Goal: Task Accomplishment & Management: Manage account settings

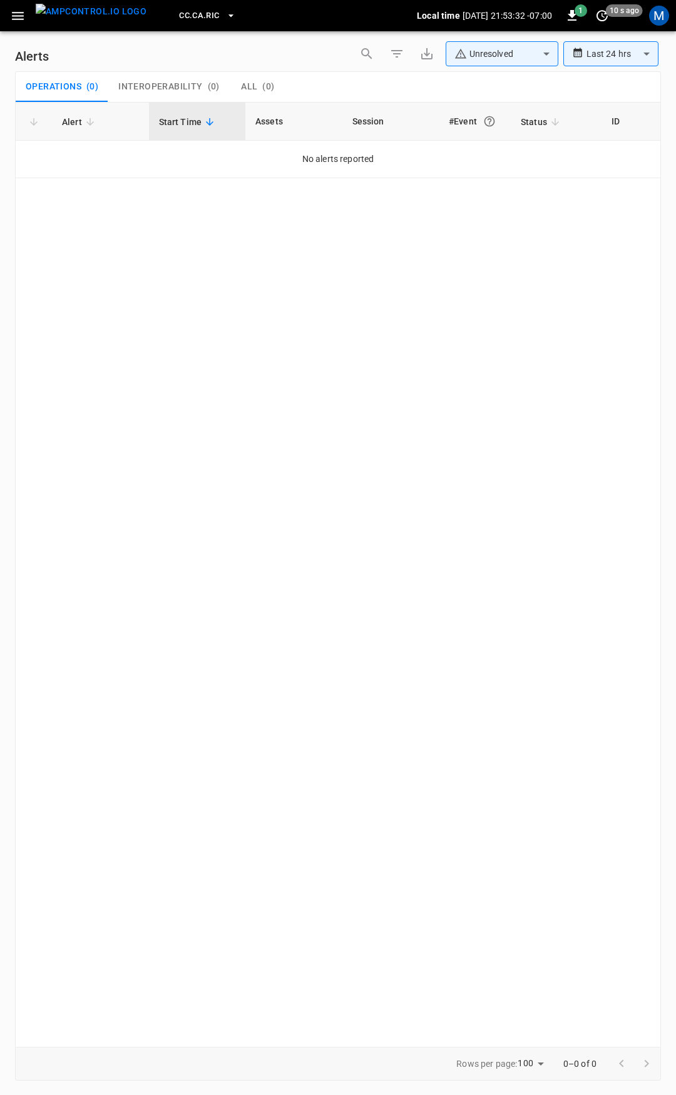
click at [25, 16] on icon "button" at bounding box center [18, 16] width 16 height 16
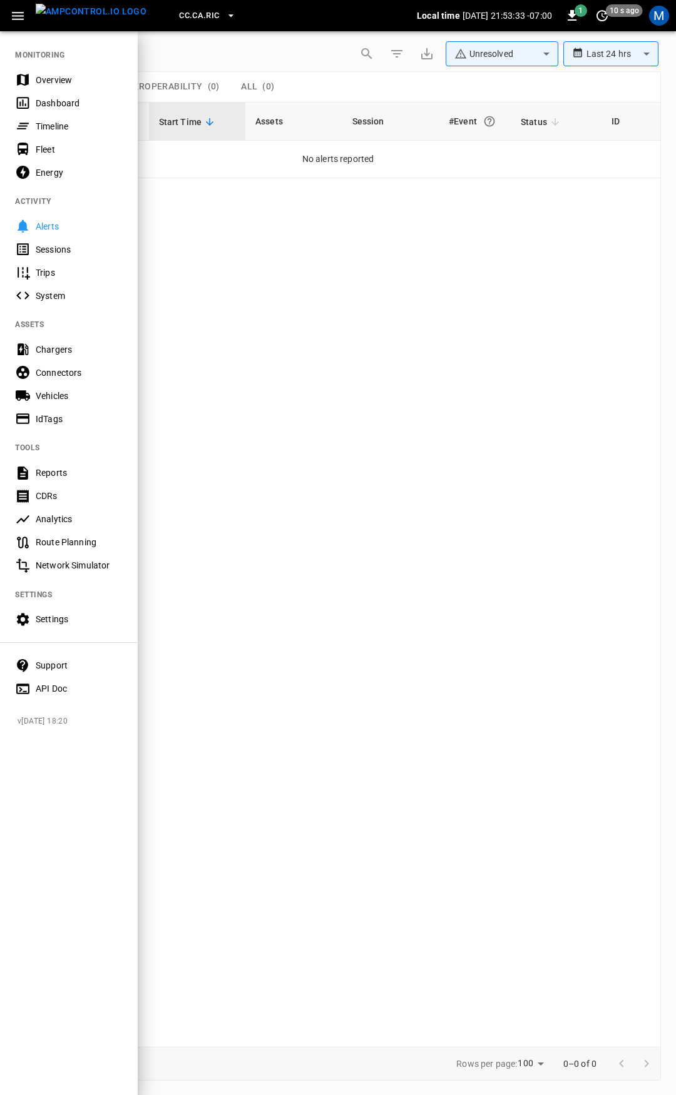
click at [79, 84] on div "Overview" at bounding box center [79, 80] width 87 height 13
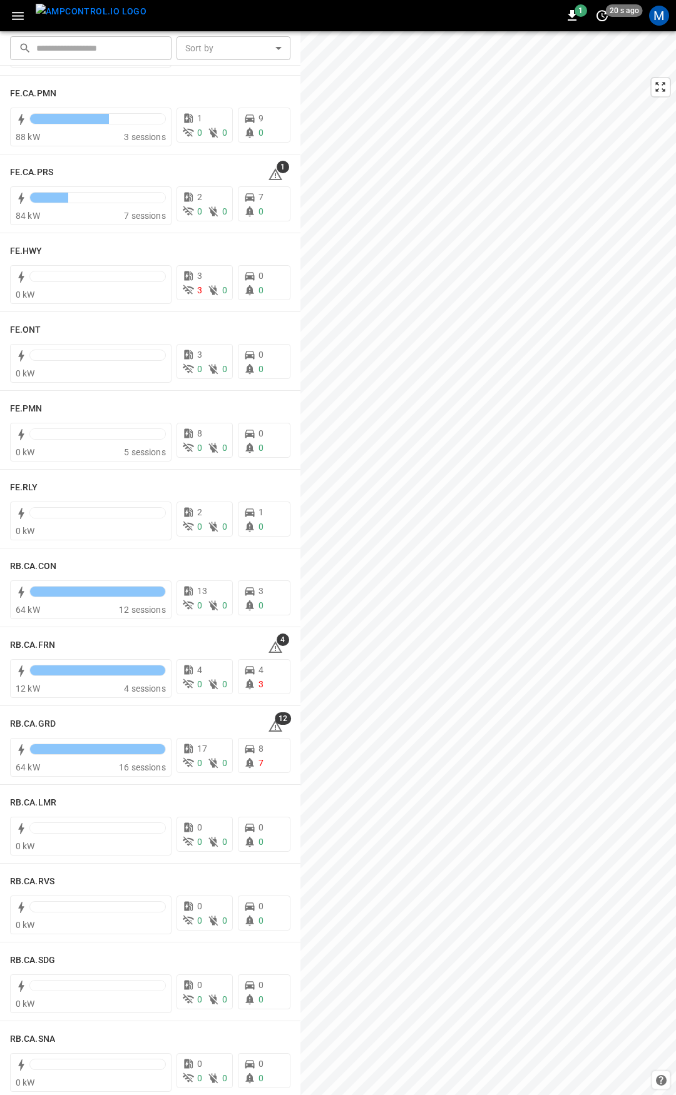
scroll to position [1199, 0]
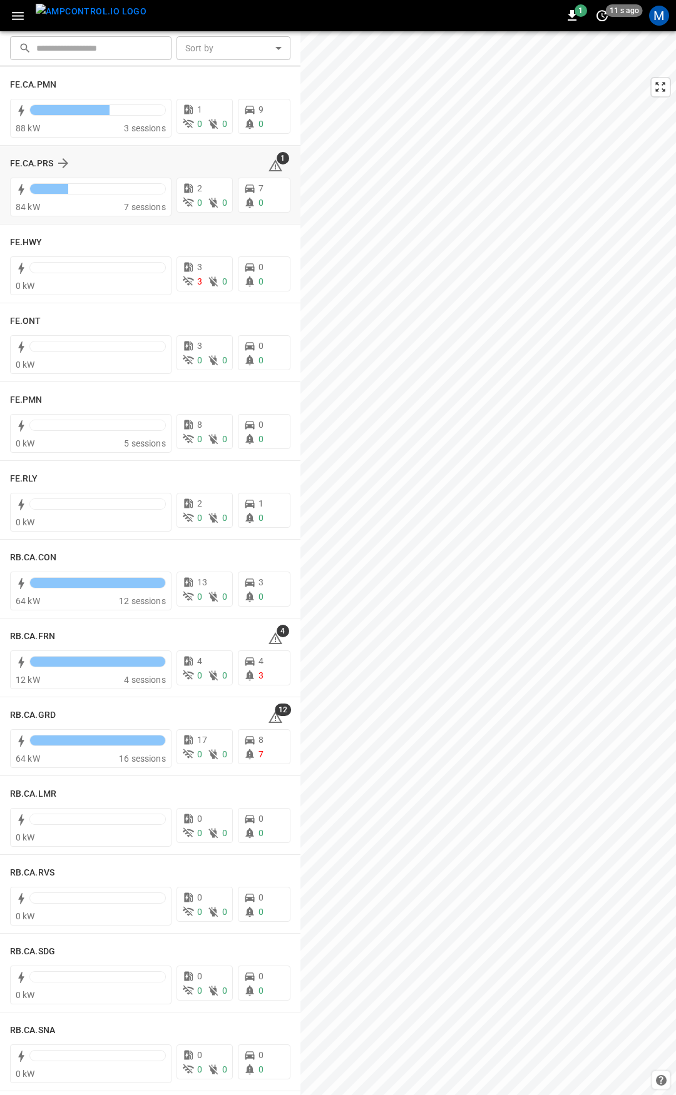
click at [275, 168] on div "1" at bounding box center [279, 163] width 23 height 20
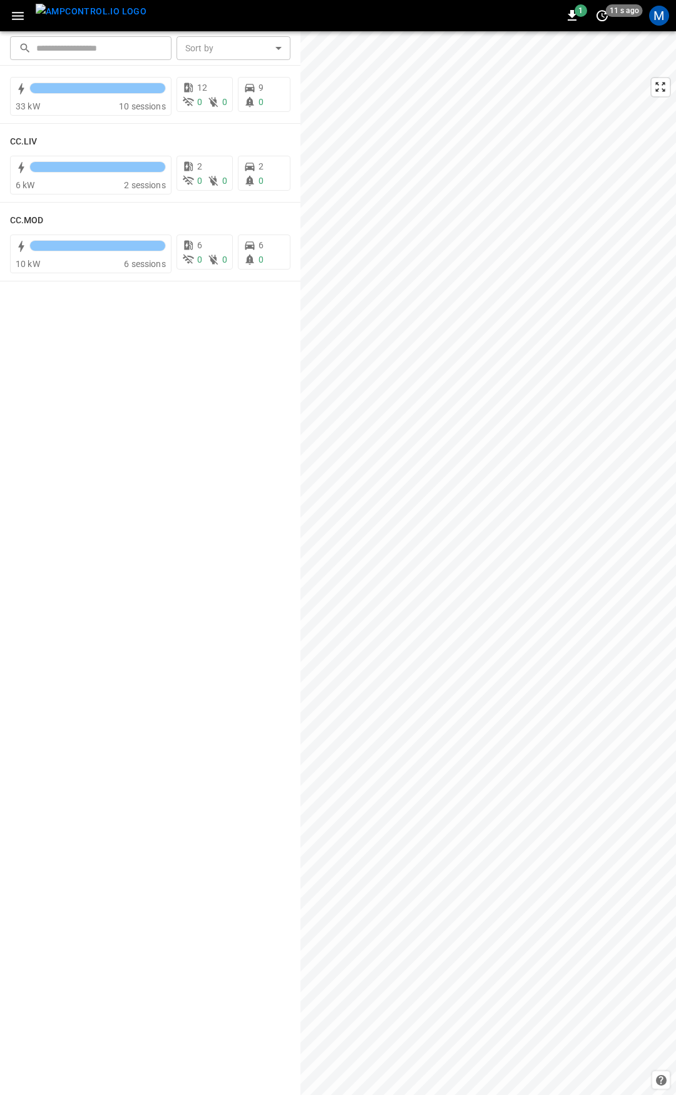
scroll to position [0, 0]
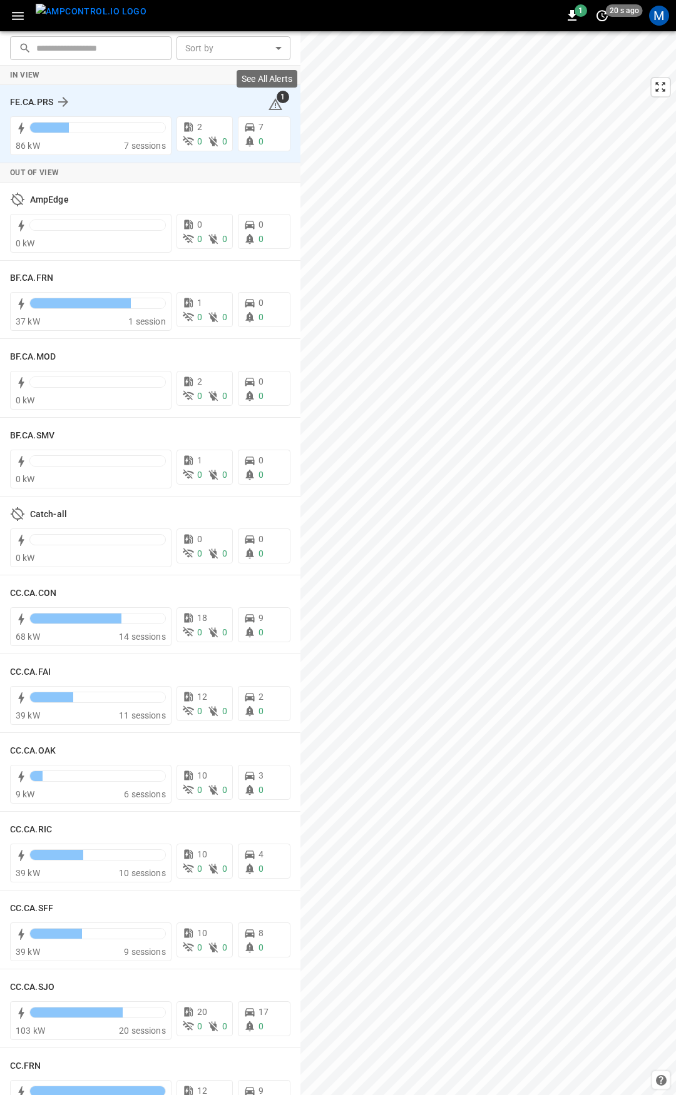
click at [268, 102] on icon at bounding box center [275, 104] width 15 height 15
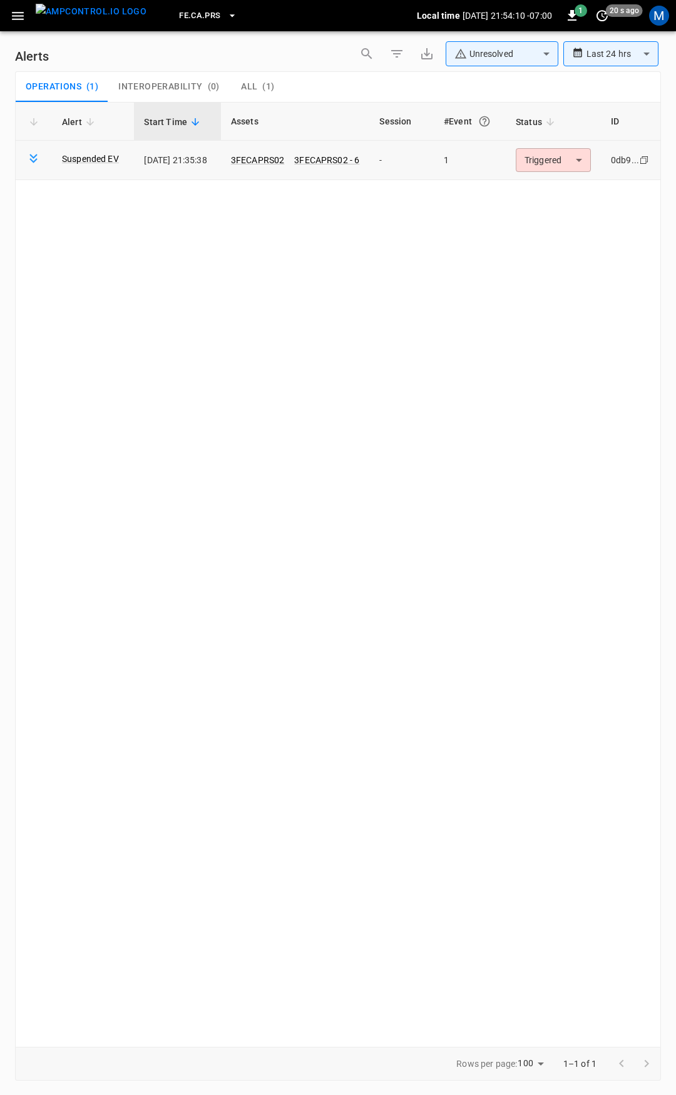
click at [546, 168] on body "**********" at bounding box center [338, 545] width 676 height 1091
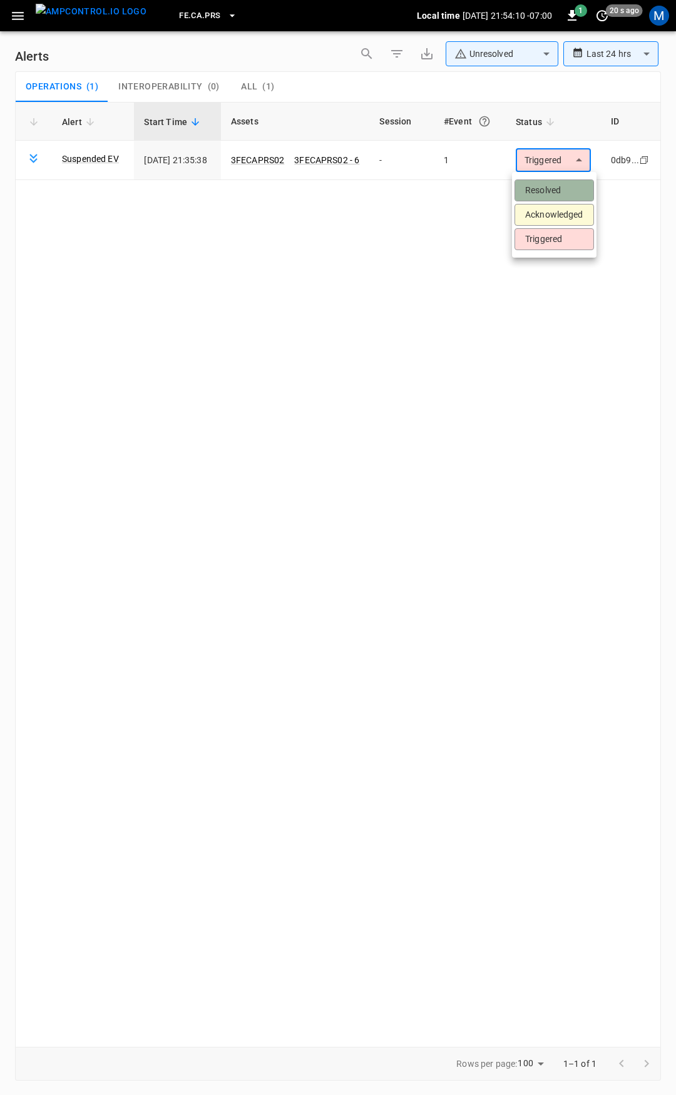
click at [542, 195] on li "Resolved" at bounding box center [553, 191] width 79 height 22
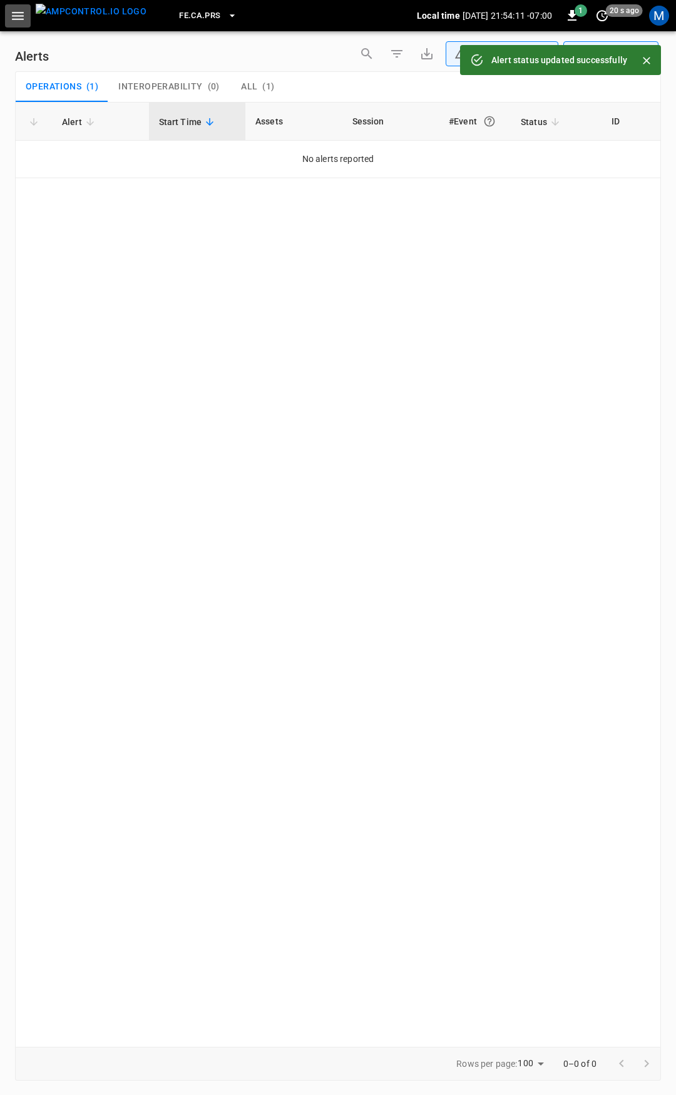
click at [14, 19] on icon "button" at bounding box center [18, 16] width 12 height 8
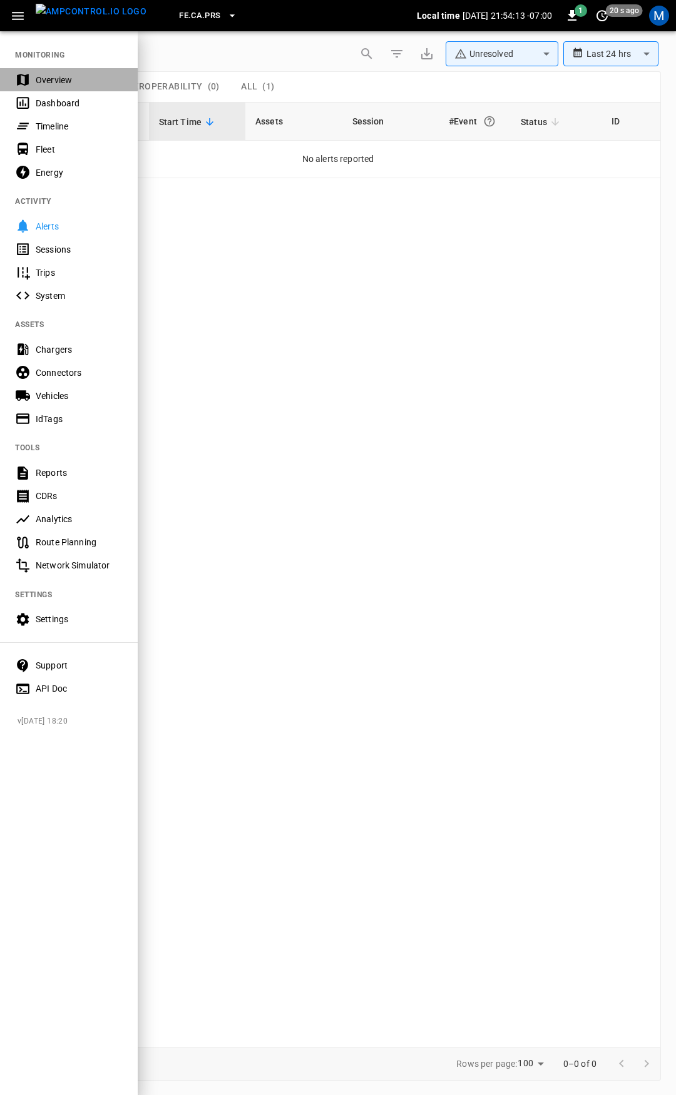
click at [67, 79] on div "Overview" at bounding box center [79, 80] width 87 height 13
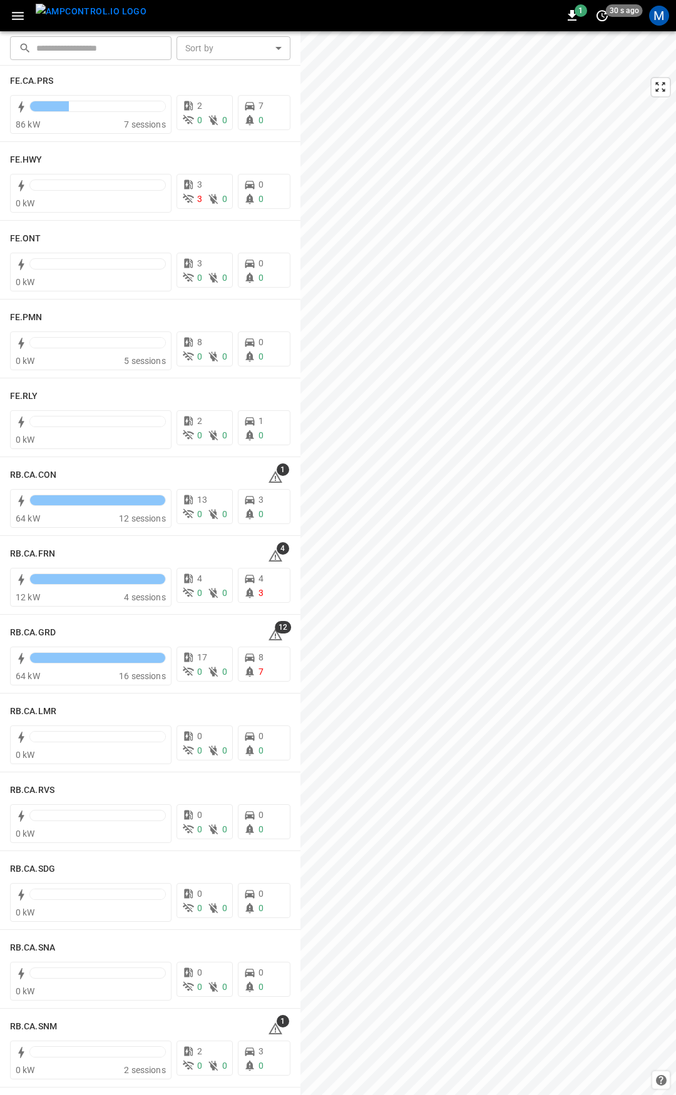
scroll to position [1284, 0]
click at [268, 476] on icon at bounding box center [275, 475] width 15 height 15
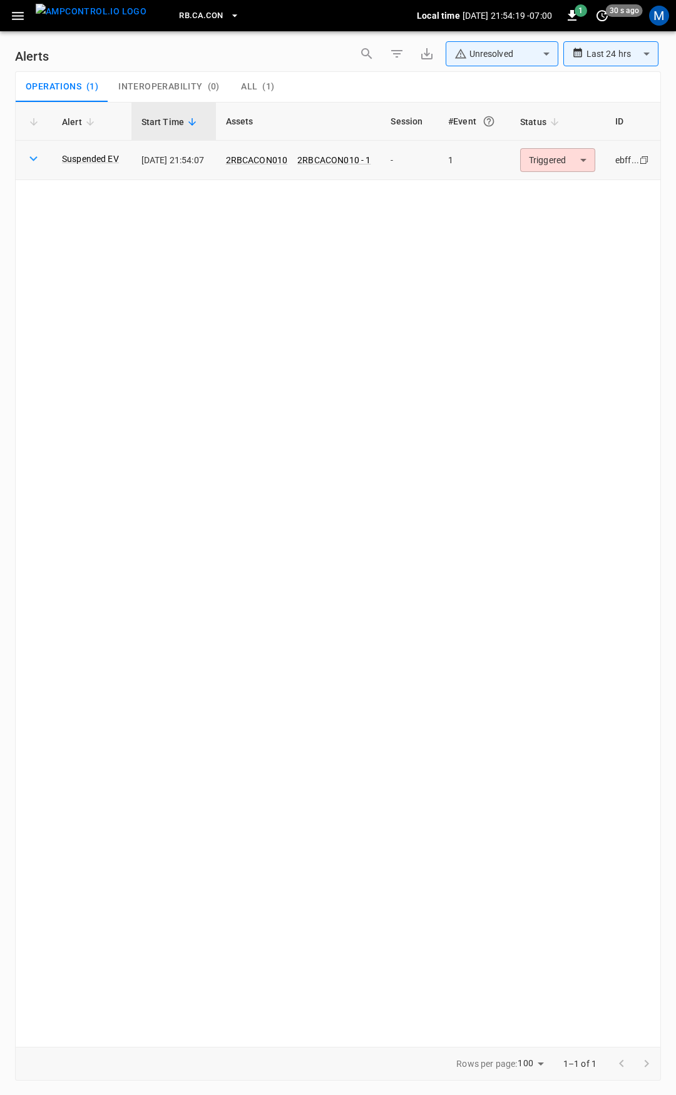
click at [558, 158] on body "**********" at bounding box center [338, 545] width 676 height 1091
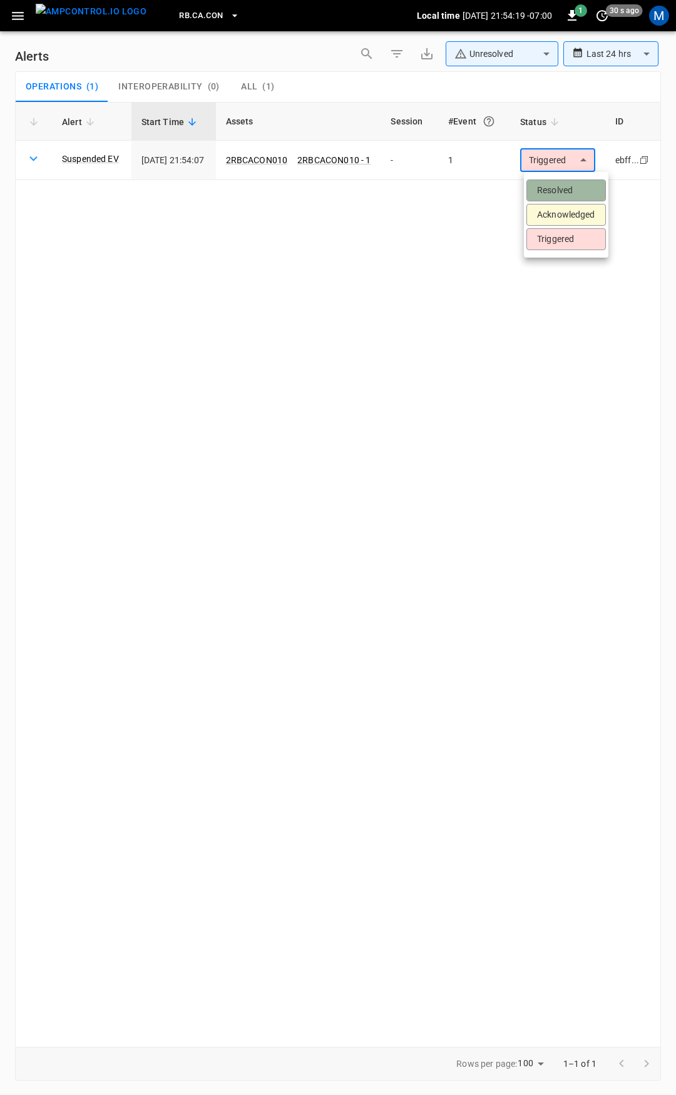
click at [565, 185] on li "Resolved" at bounding box center [565, 191] width 79 height 22
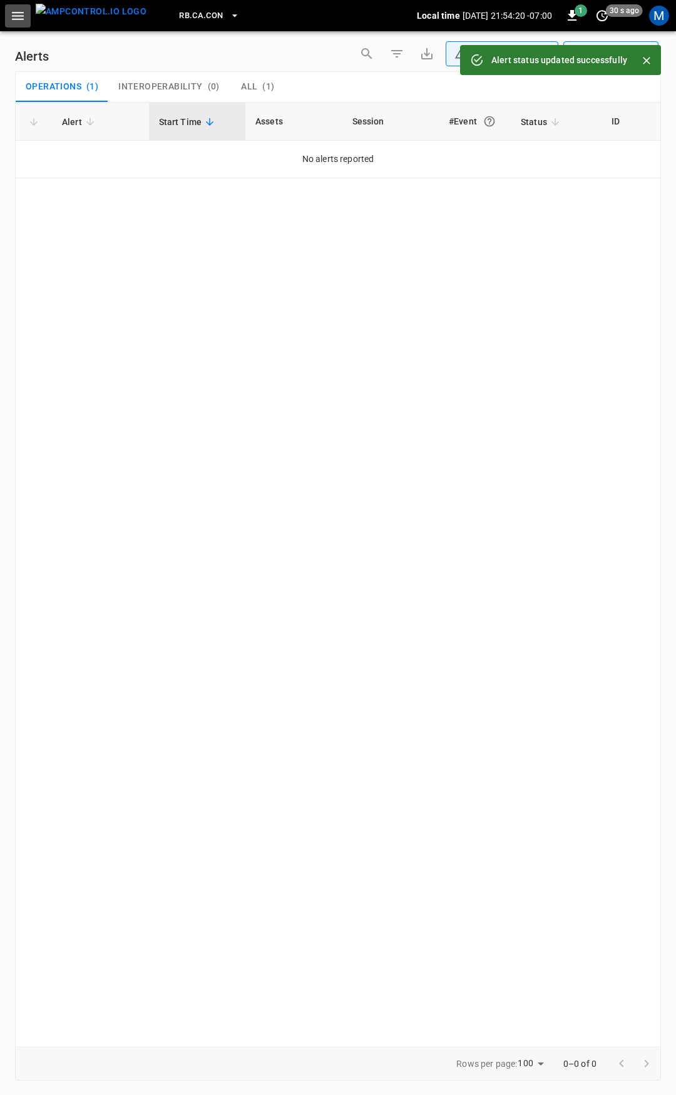
click at [25, 21] on icon "button" at bounding box center [18, 16] width 16 height 16
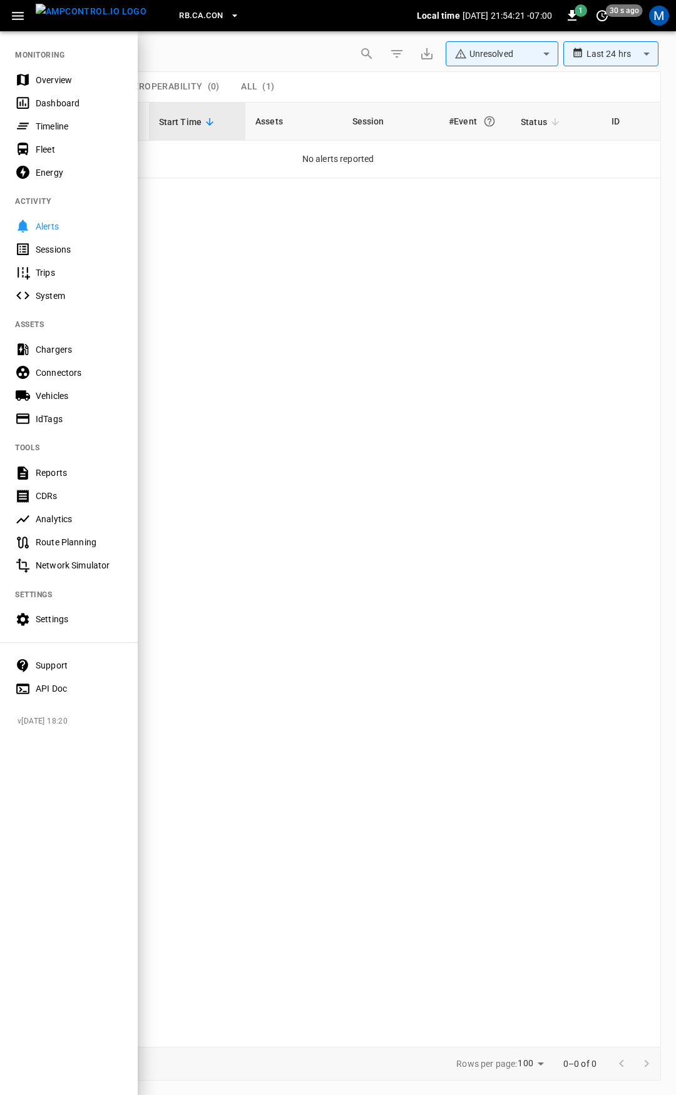
click at [59, 74] on div "Overview" at bounding box center [79, 80] width 87 height 13
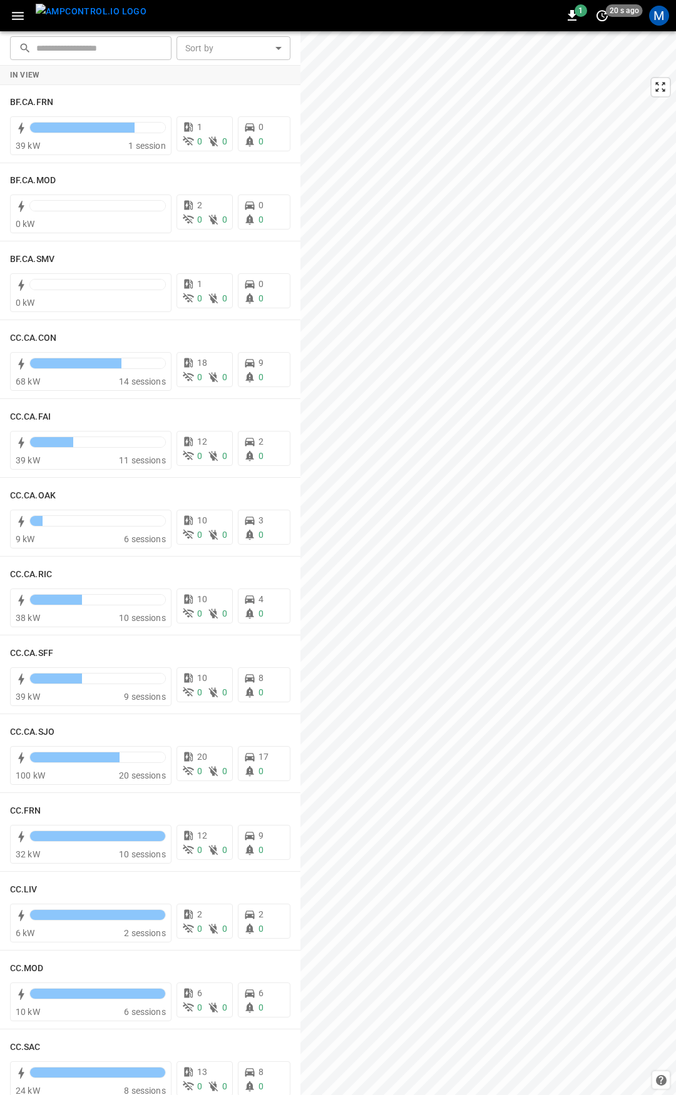
click at [20, 21] on icon "button" at bounding box center [18, 16] width 16 height 16
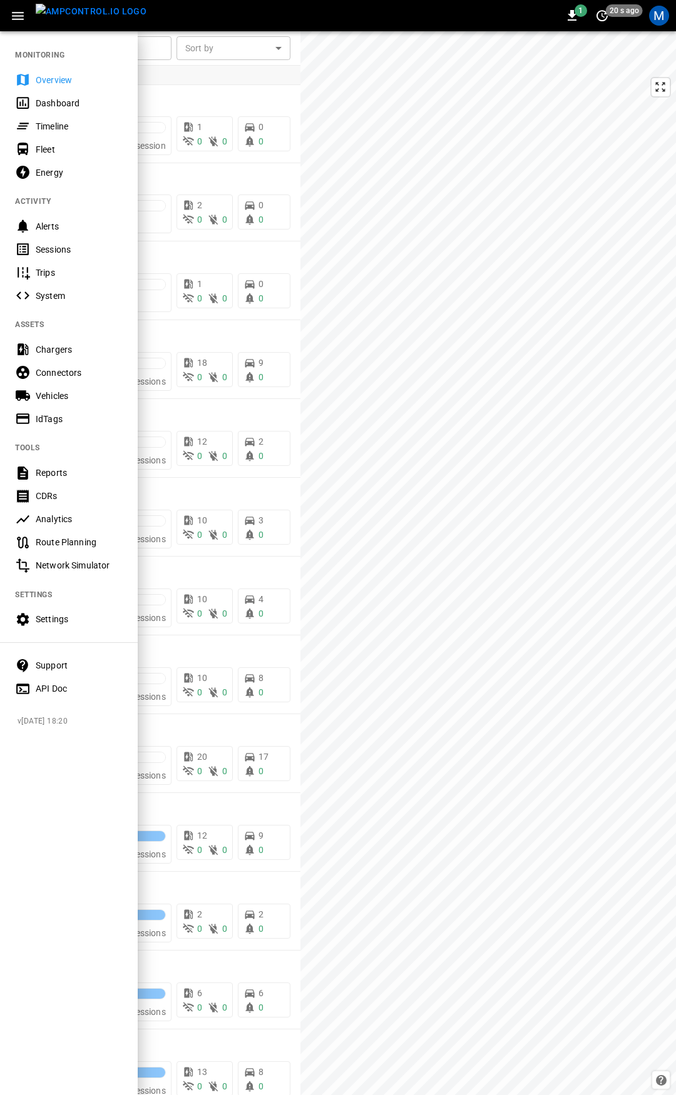
click at [53, 150] on div "Fleet" at bounding box center [79, 149] width 87 height 13
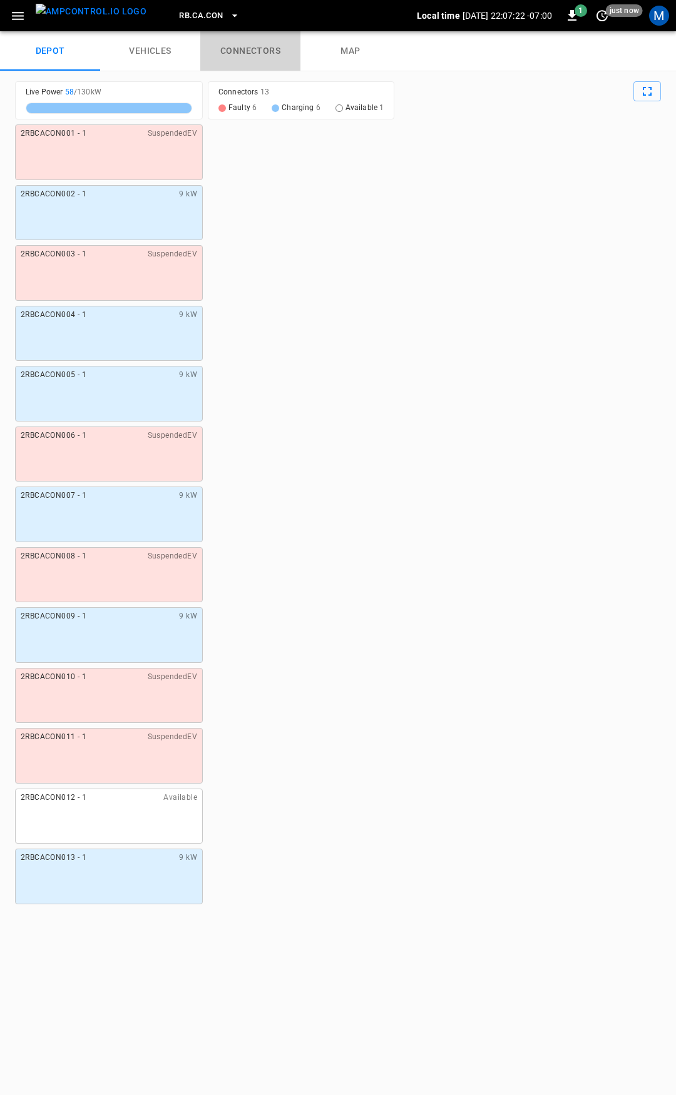
click at [254, 60] on link "connectors" at bounding box center [250, 51] width 100 height 40
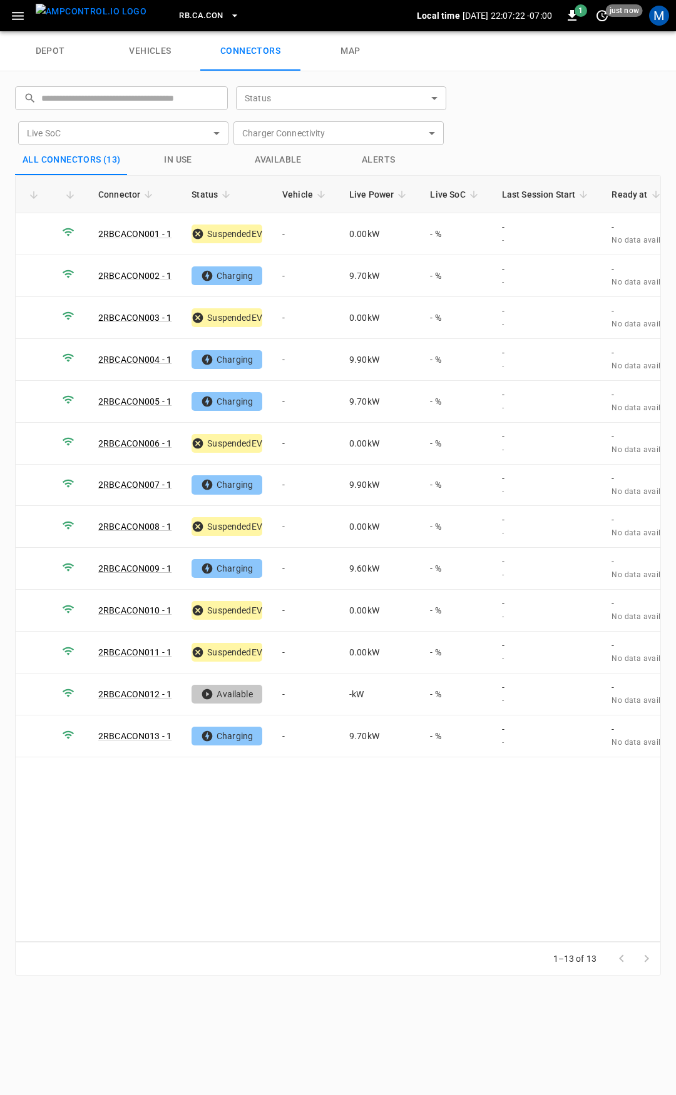
click at [196, 10] on span "RB.CA.CON" at bounding box center [201, 16] width 44 height 14
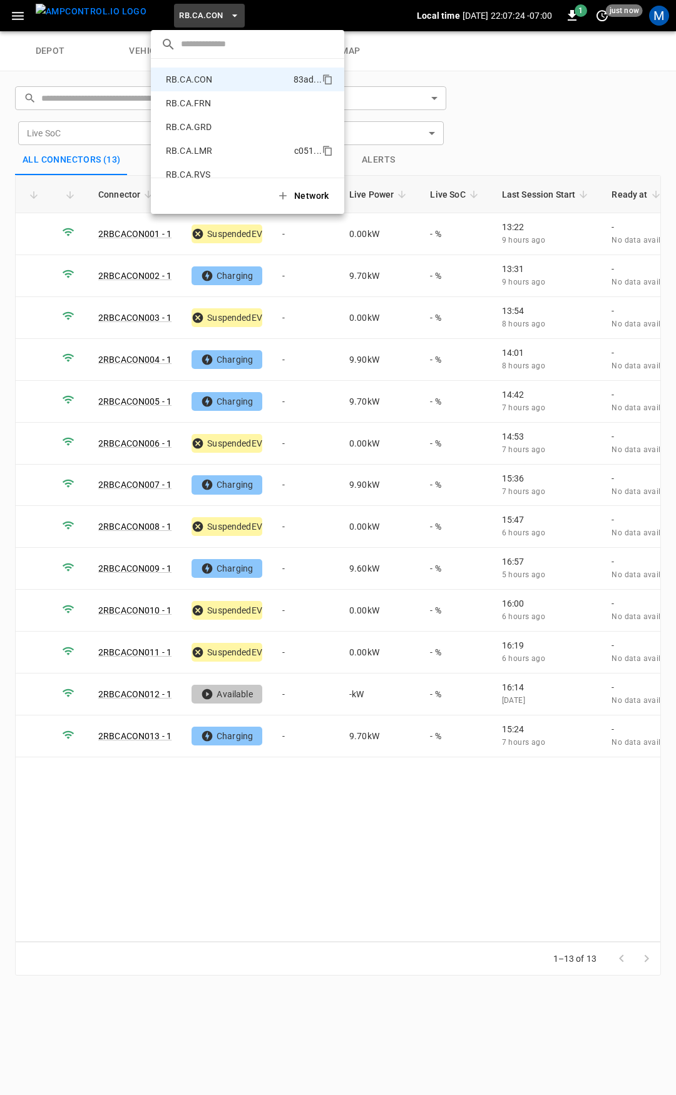
scroll to position [701, 0]
click at [213, 160] on p "RB.CA.SNA" at bounding box center [227, 159] width 133 height 13
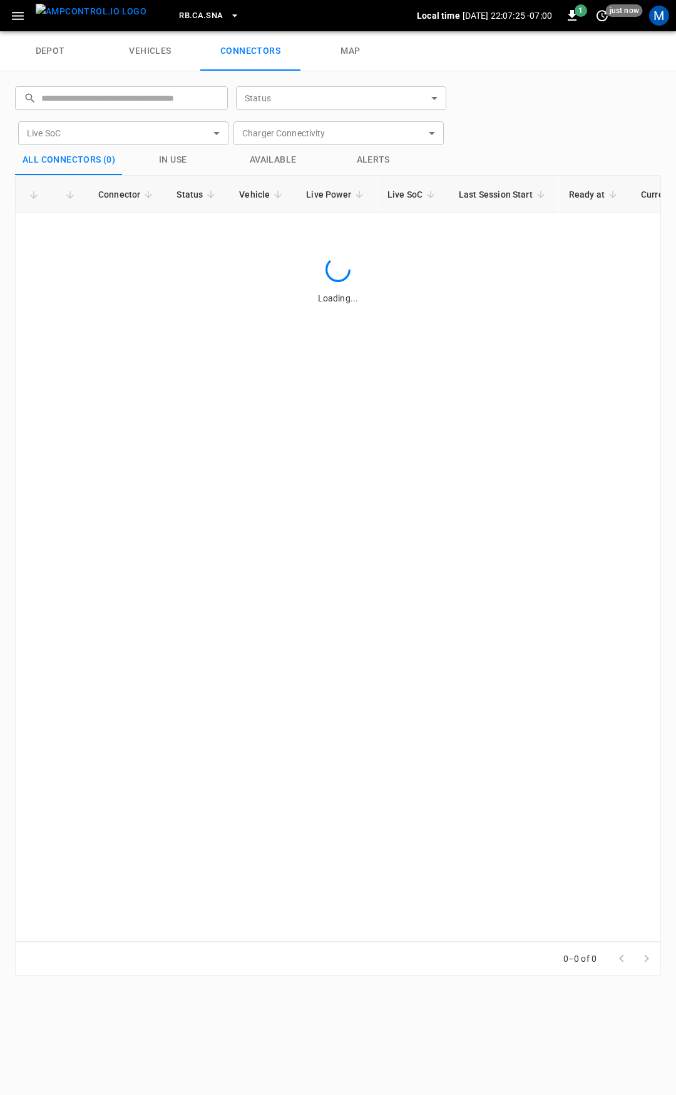
click at [213, 160] on div "​ AmpEdge a766 ... BF.CA.FRN 61c8 ... BF.CA.MOD 026b ... BF.CA.SMV df61 ... Cat…" at bounding box center [338, 547] width 676 height 1095
click at [179, 18] on span "RB.CA.SNA" at bounding box center [201, 16] width 44 height 14
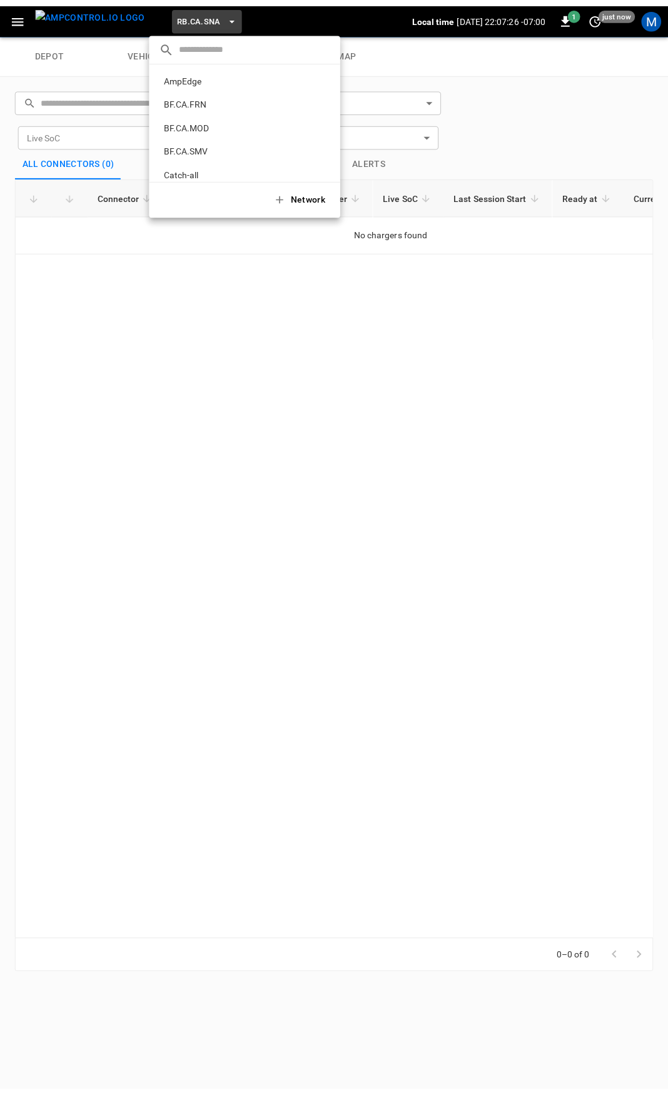
scroll to position [781, 0]
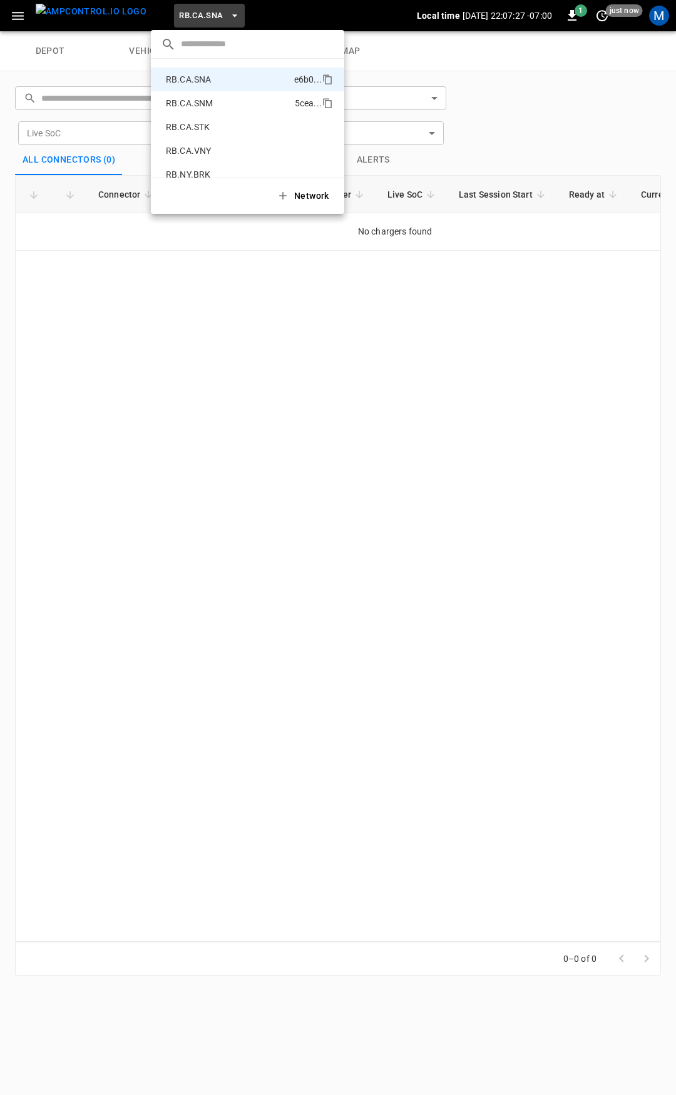
click at [211, 106] on p "RB.CA.SNM" at bounding box center [228, 103] width 134 height 13
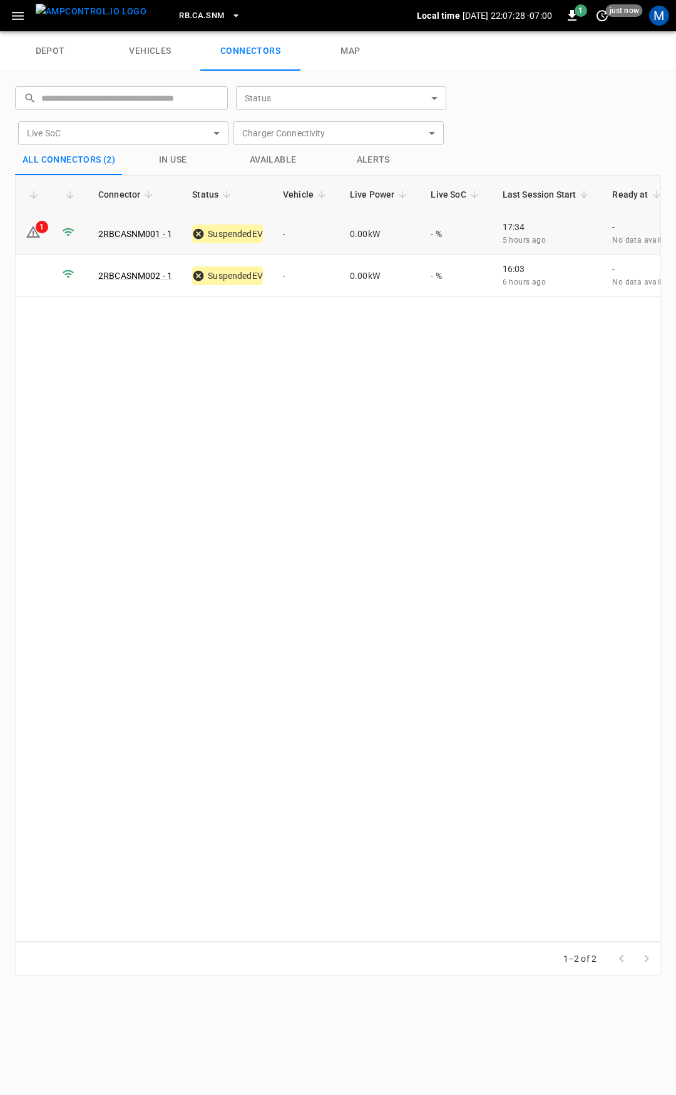
click at [306, 232] on td "-" at bounding box center [306, 234] width 67 height 42
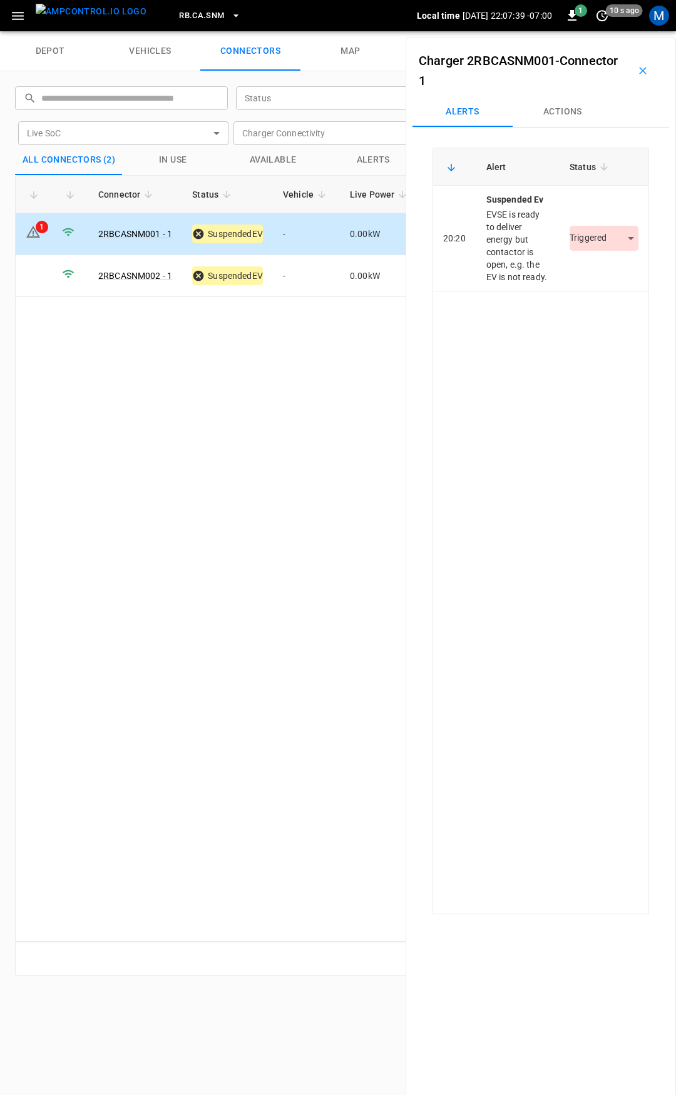
drag, startPoint x: 557, startPoint y: 114, endPoint x: 552, endPoint y: 140, distance: 26.7
click at [557, 114] on button "Actions" at bounding box center [562, 112] width 100 height 30
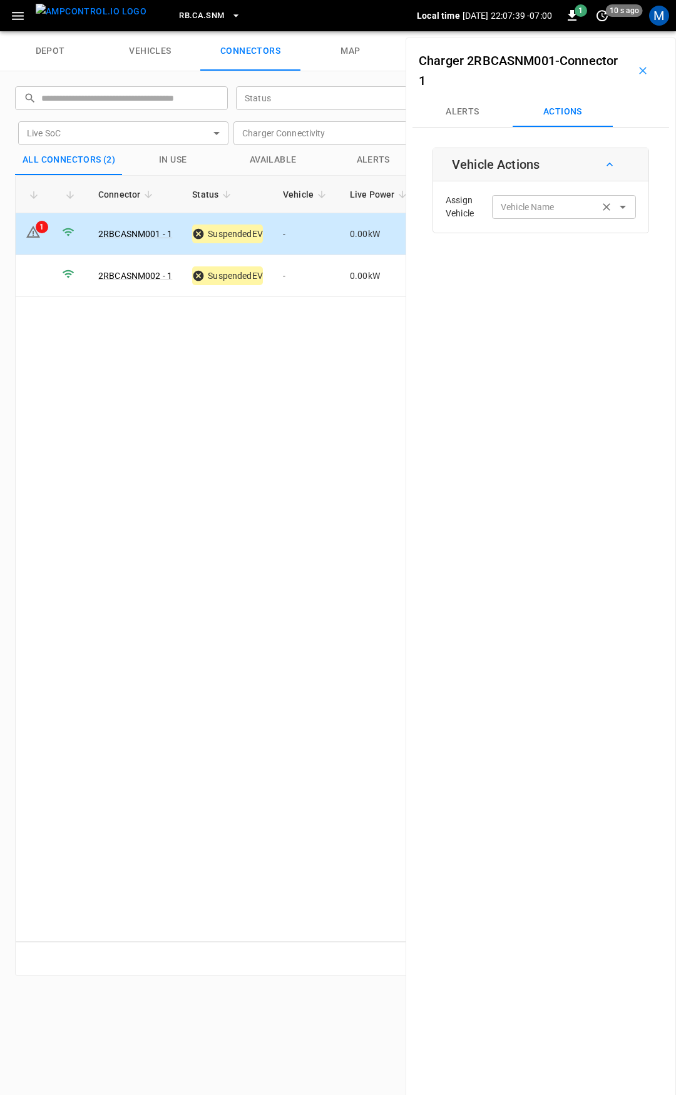
click at [556, 211] on input "Vehicle Name" at bounding box center [544, 207] width 99 height 16
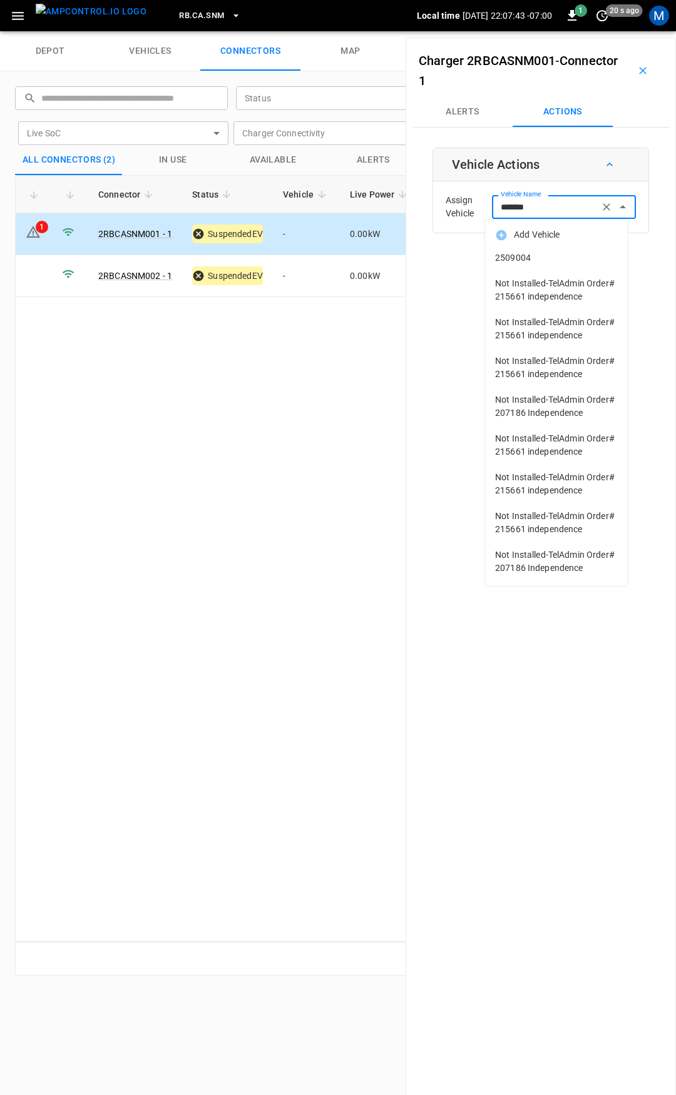
click at [579, 246] on li "2509004" at bounding box center [556, 258] width 143 height 26
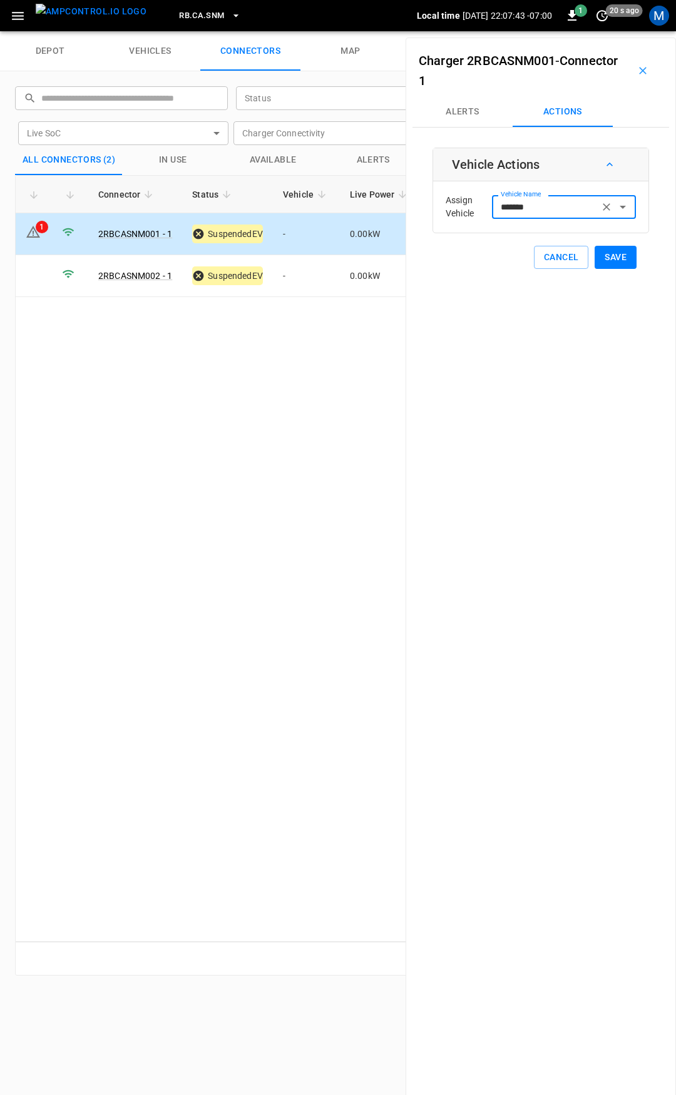
type input "*******"
click at [595, 256] on button "Save" at bounding box center [615, 257] width 42 height 23
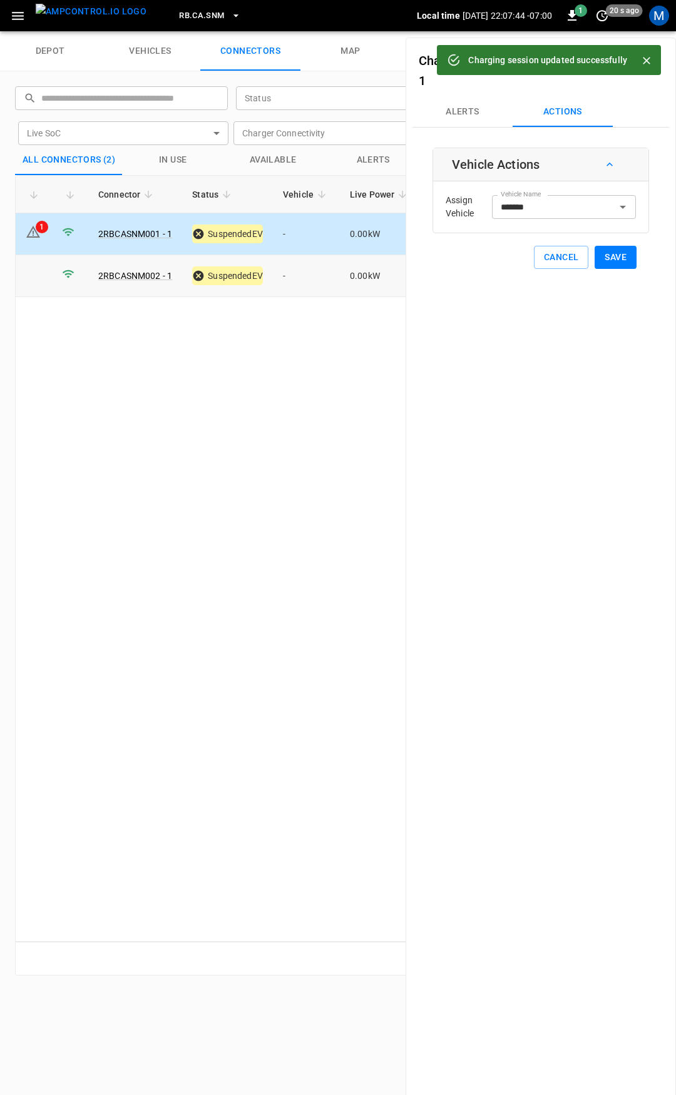
click at [301, 275] on td "-" at bounding box center [306, 276] width 67 height 42
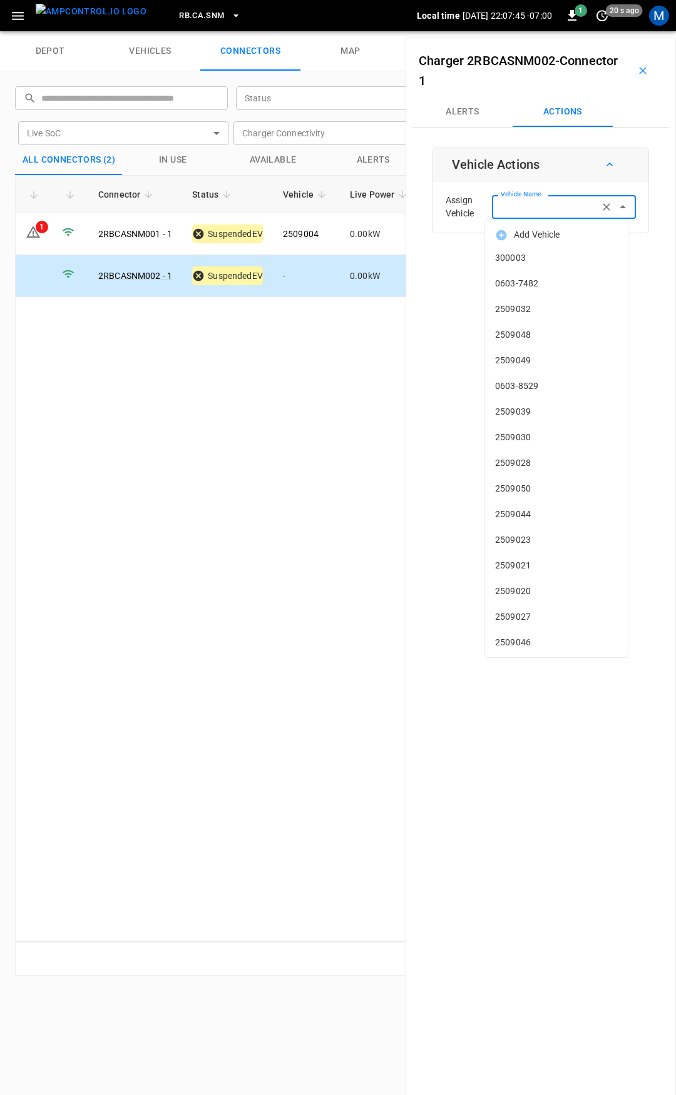
click at [510, 201] on div "Vehicle Name Vehicle Name" at bounding box center [564, 206] width 144 height 23
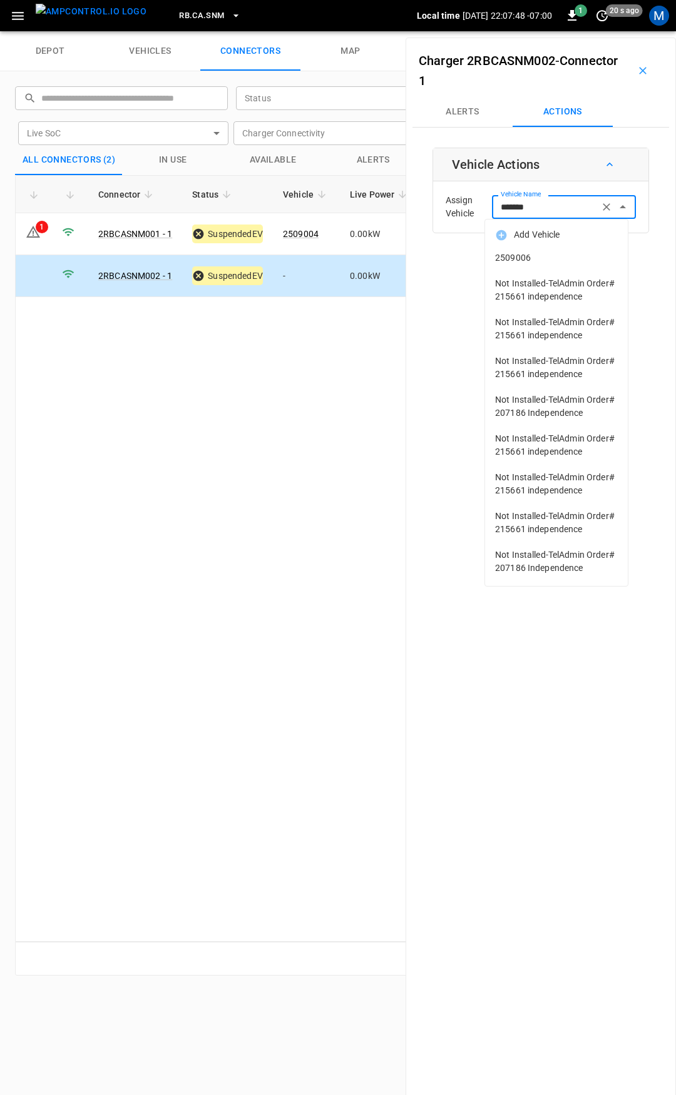
click at [534, 255] on span "2509006" at bounding box center [556, 257] width 123 height 13
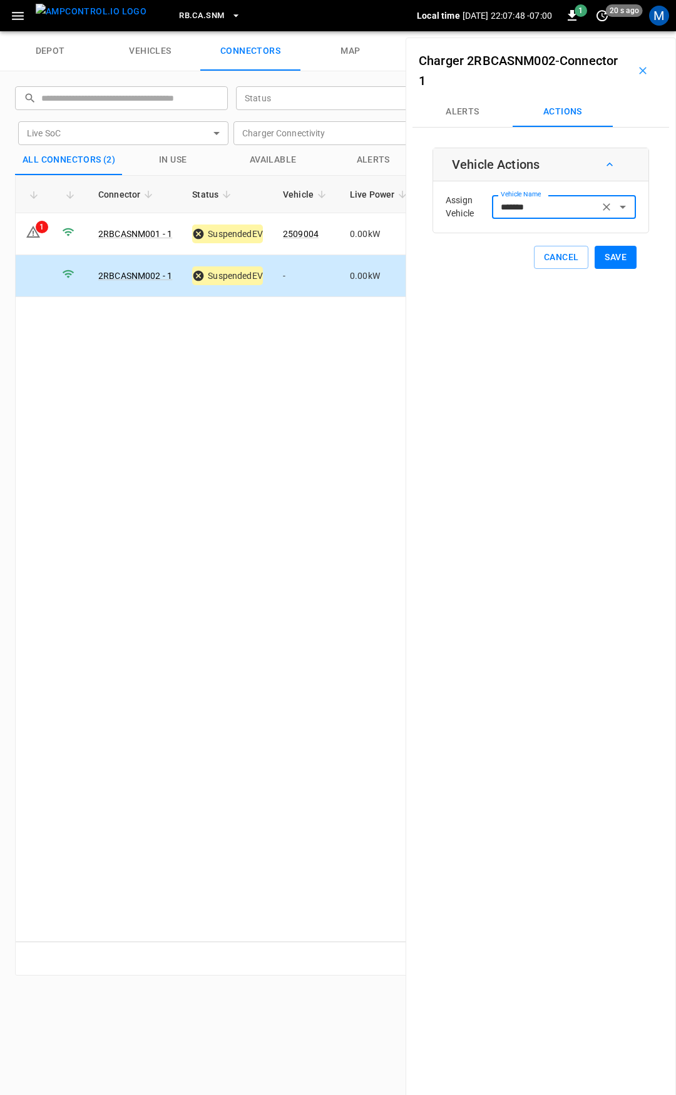
type input "*******"
click at [607, 252] on button "Save" at bounding box center [615, 257] width 42 height 23
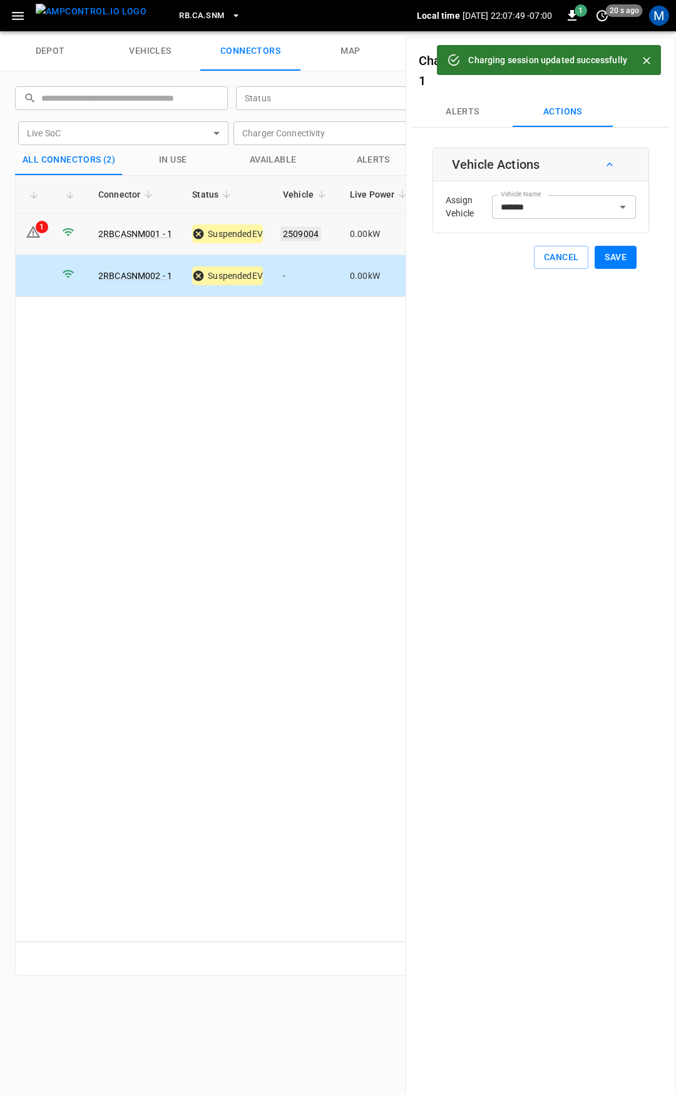
click at [305, 233] on link "2509004" at bounding box center [300, 233] width 41 height 15
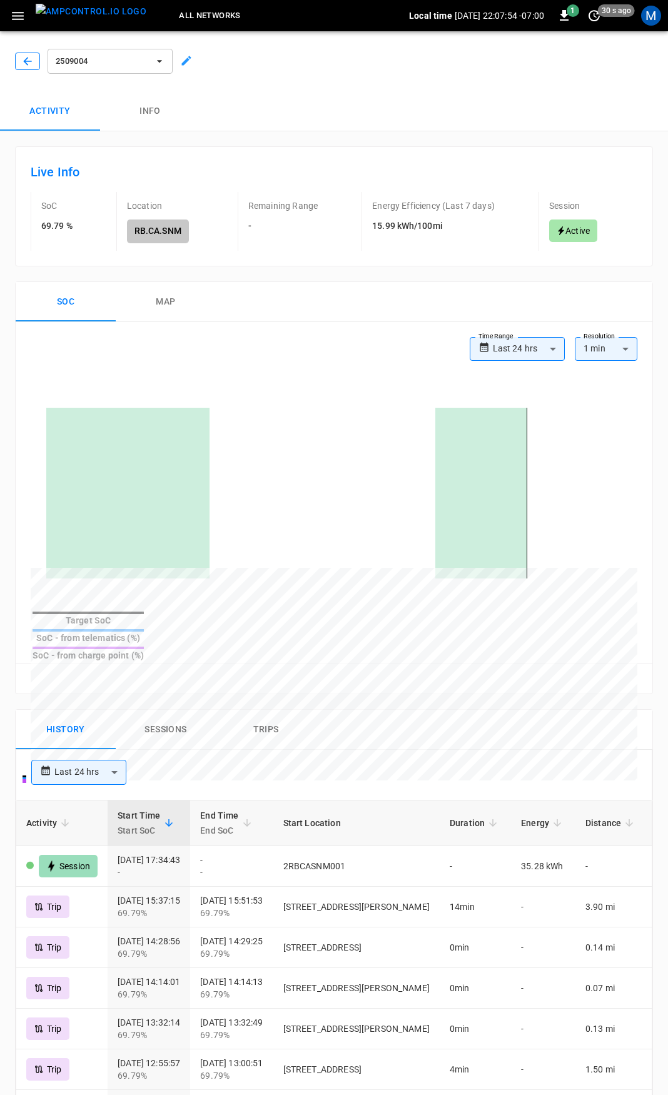
click at [23, 64] on icon "button" at bounding box center [27, 61] width 13 height 13
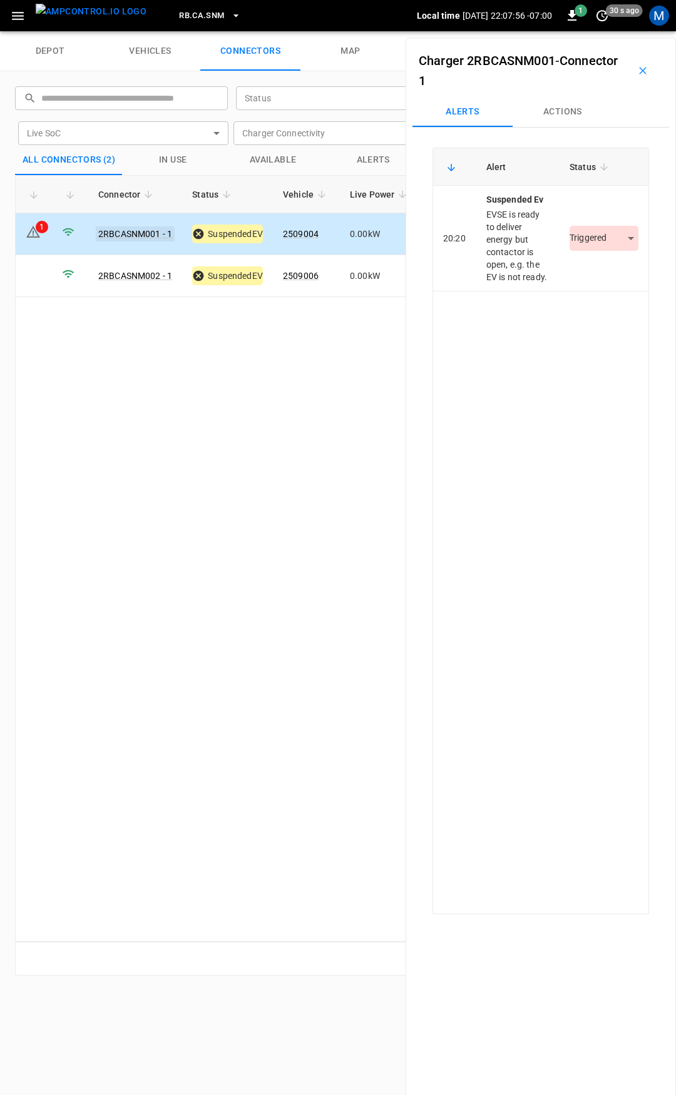
click at [116, 233] on link "2RBCASNM001 - 1" at bounding box center [135, 233] width 79 height 15
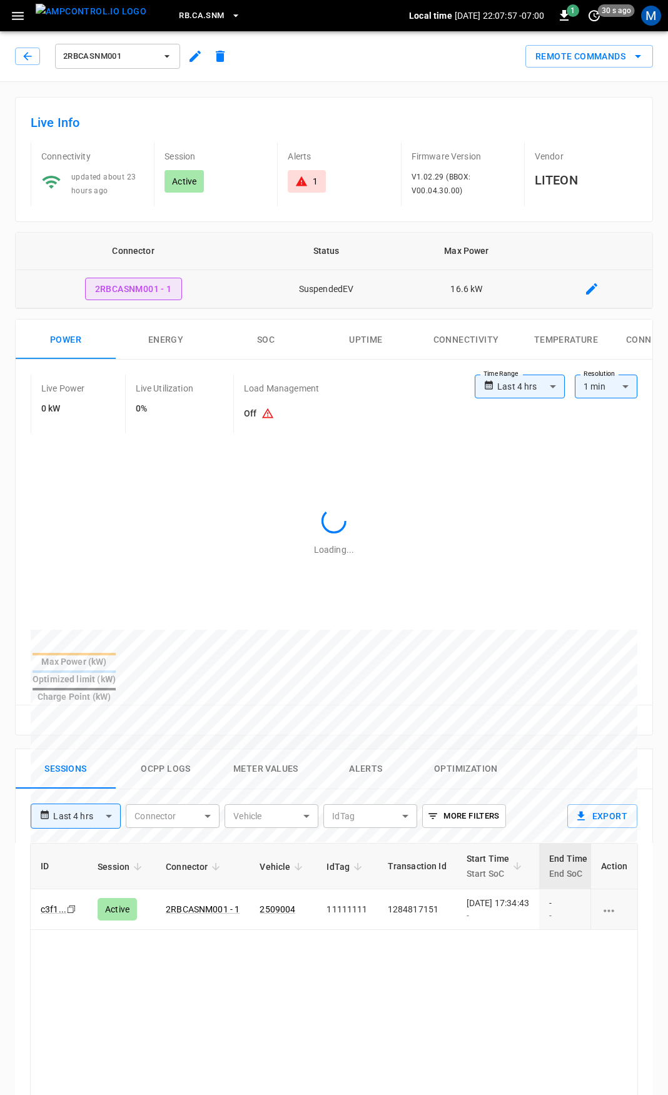
type input "**********"
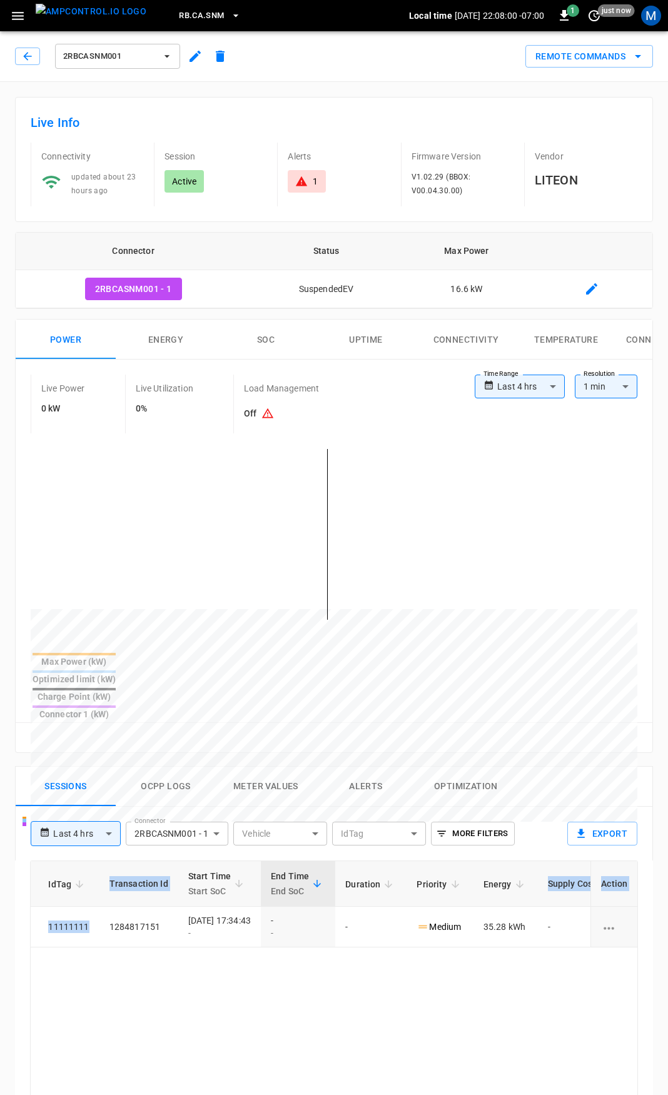
scroll to position [0, 329]
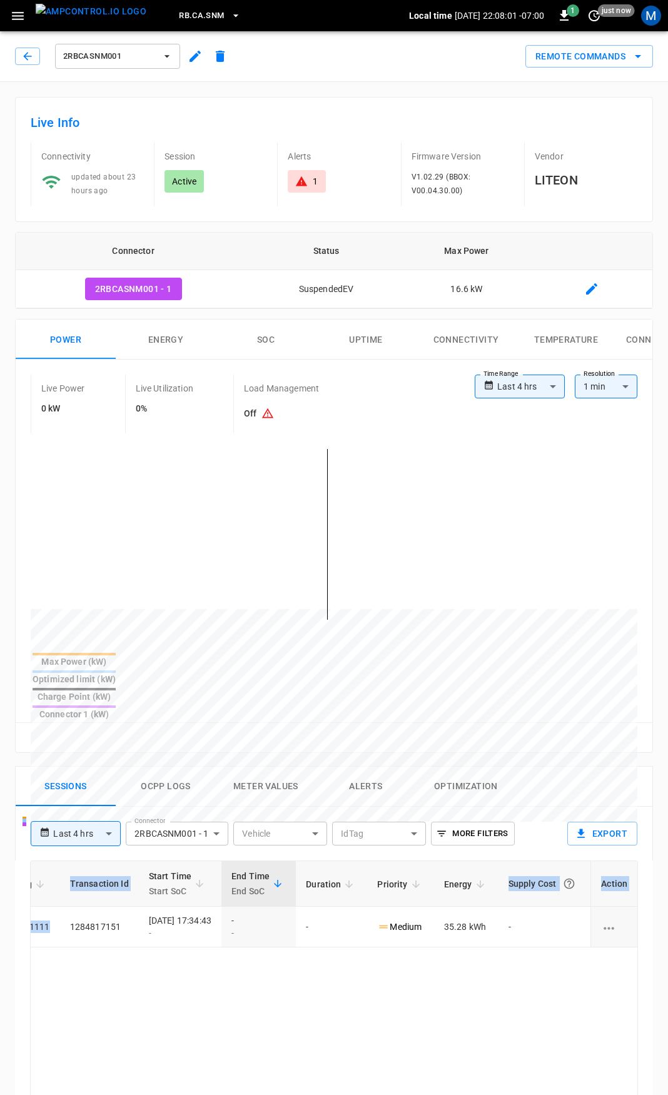
drag, startPoint x: 366, startPoint y: 870, endPoint x: 675, endPoint y: 901, distance: 310.6
click at [668, 901] on html "**********" at bounding box center [334, 838] width 668 height 1676
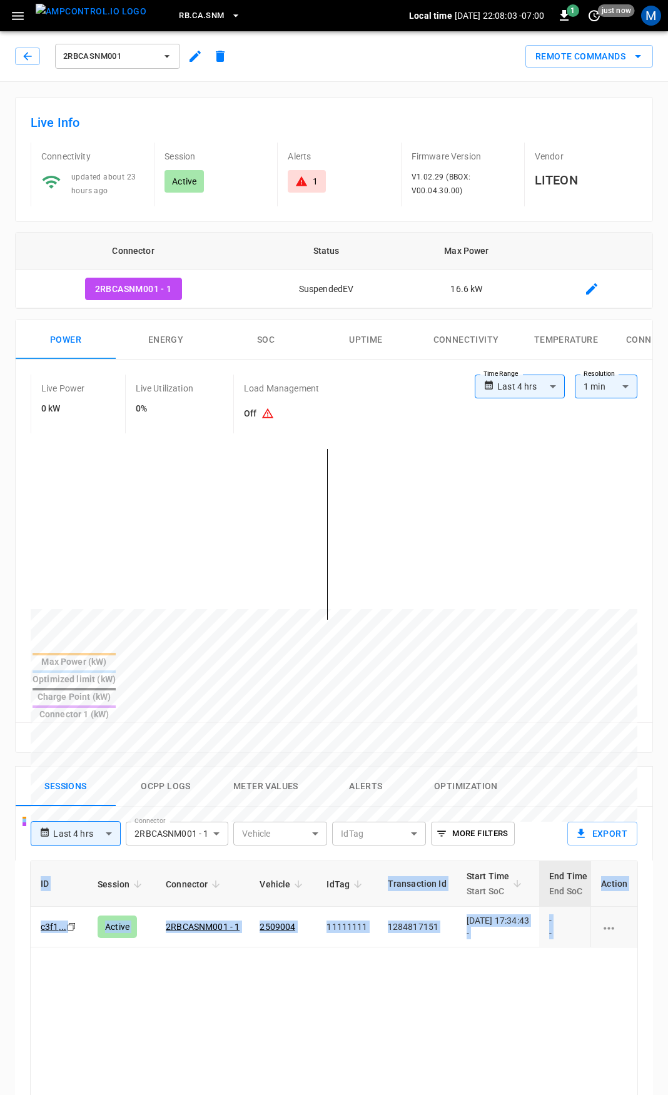
drag, startPoint x: 365, startPoint y: 873, endPoint x: -173, endPoint y: 878, distance: 538.6
click at [0, 878] on html "**********" at bounding box center [334, 838] width 668 height 1676
click at [280, 920] on link "2509004" at bounding box center [277, 927] width 41 height 15
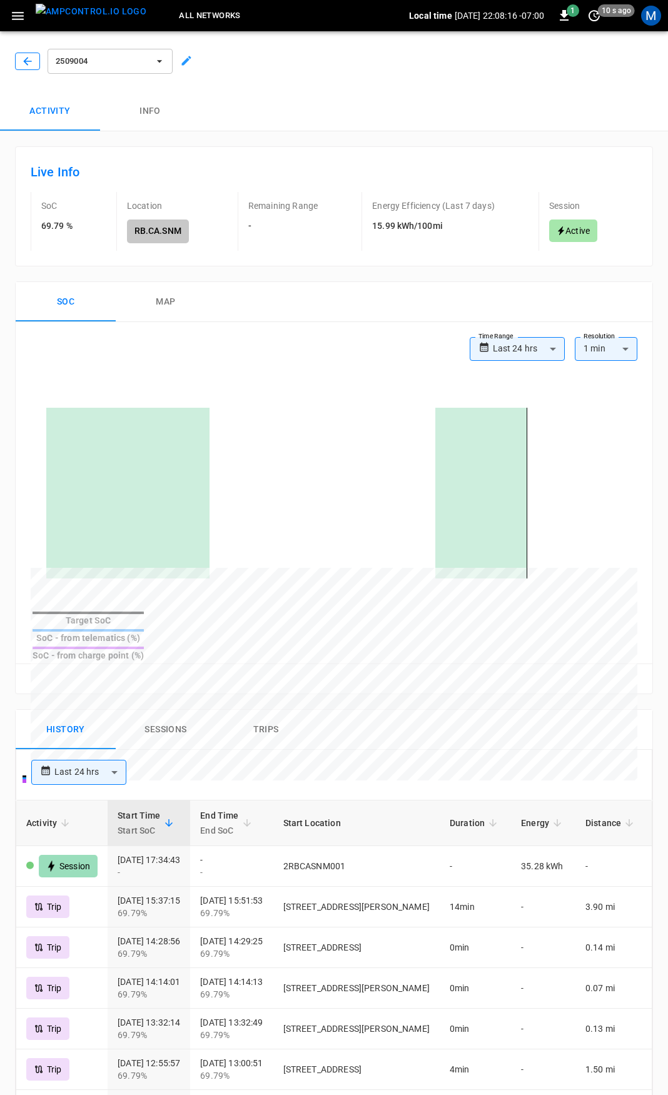
click at [32, 58] on icon "button" at bounding box center [27, 61] width 13 height 13
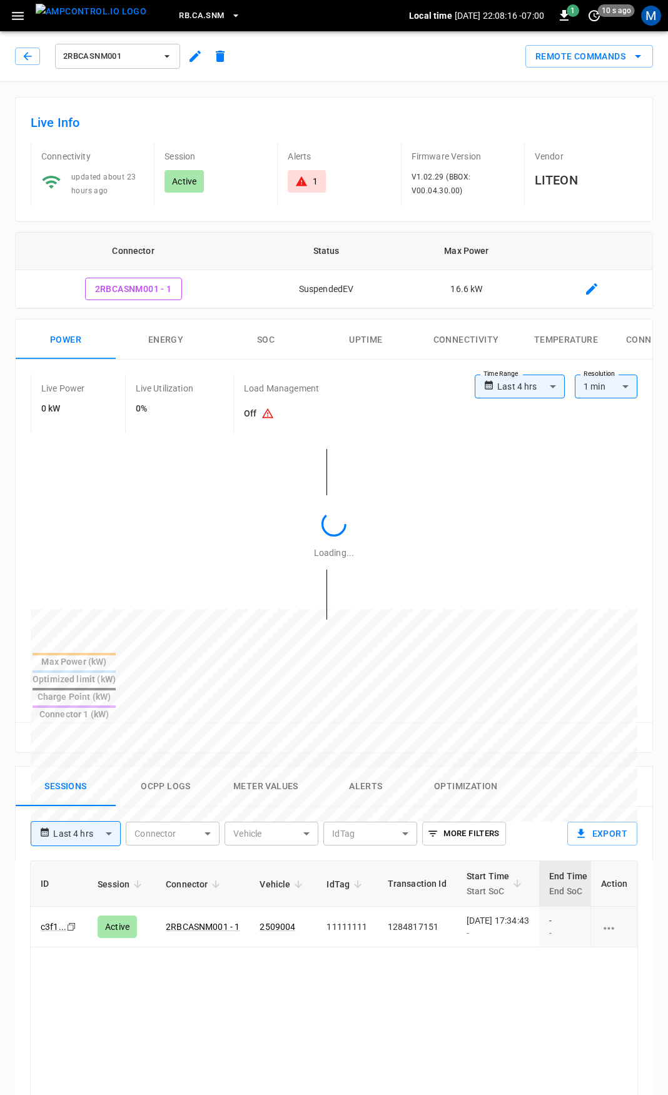
type input "**********"
click at [308, 185] on icon at bounding box center [301, 181] width 13 height 13
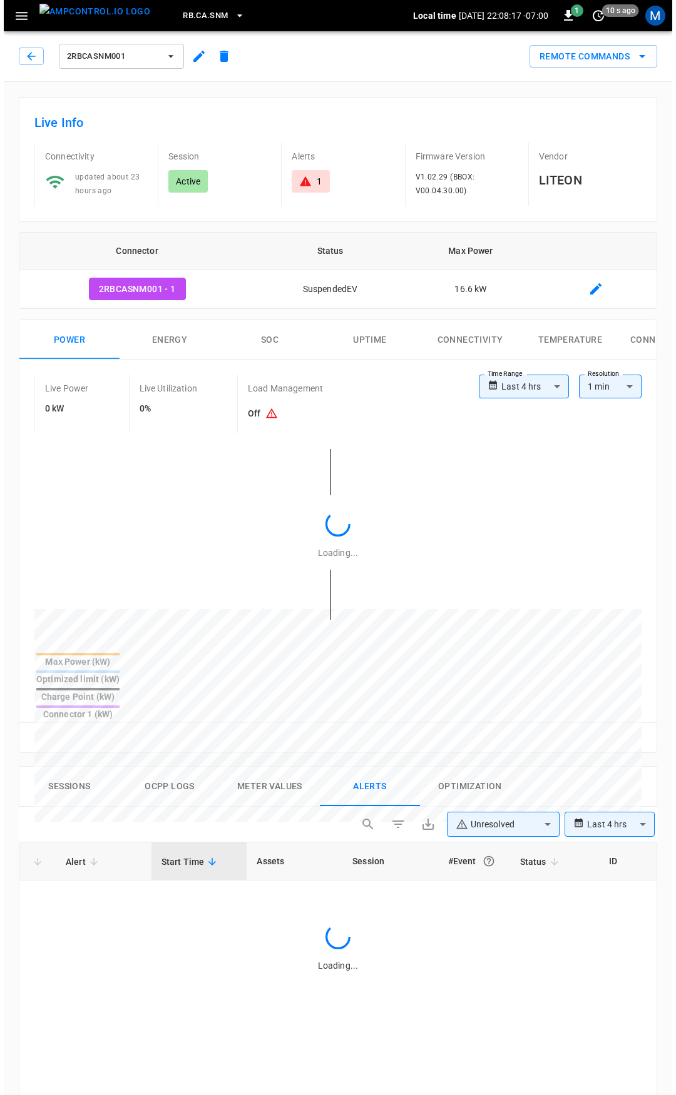
scroll to position [537, 0]
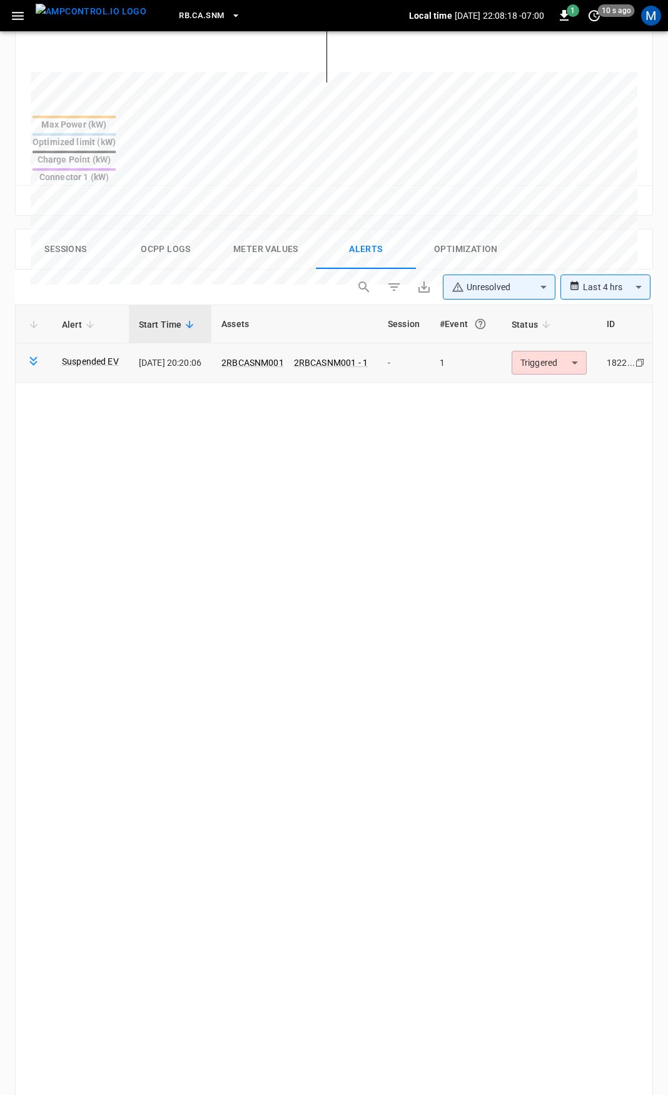
click at [555, 317] on body "**********" at bounding box center [334, 386] width 668 height 1846
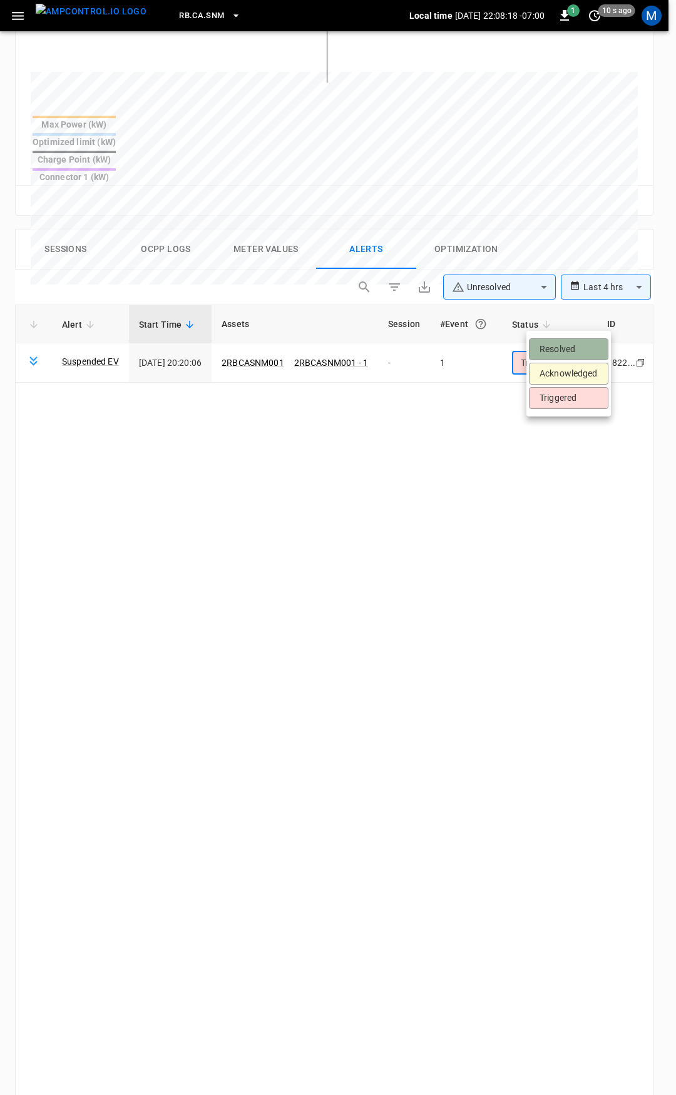
click at [555, 345] on li "Resolved" at bounding box center [568, 349] width 79 height 22
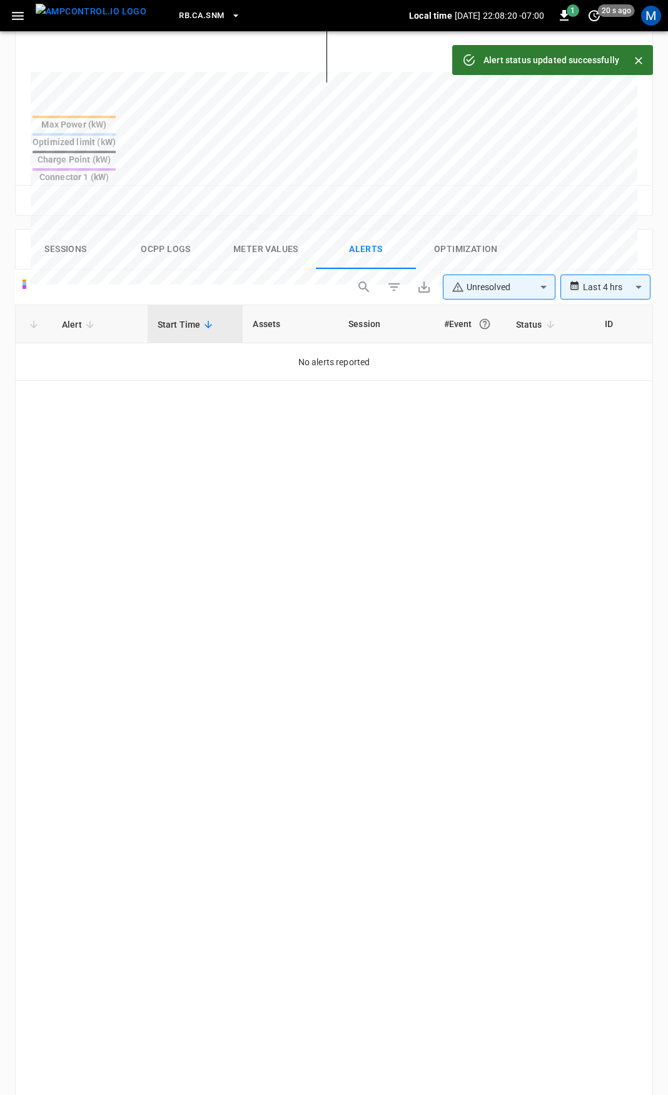
click at [17, 22] on icon "button" at bounding box center [18, 16] width 16 height 16
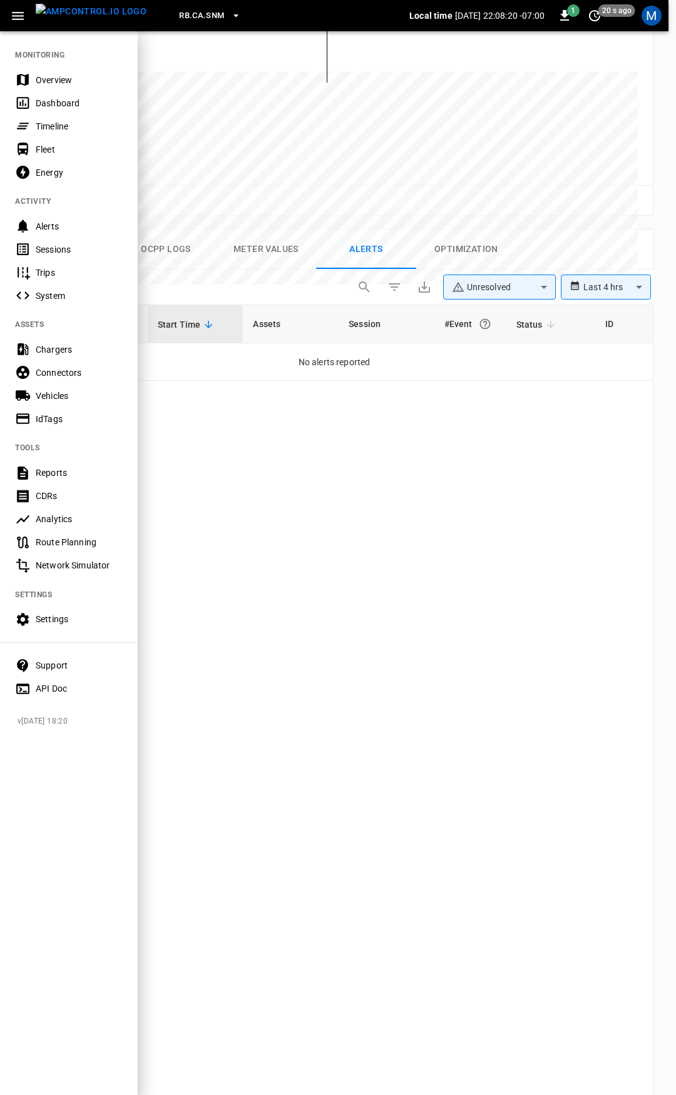
click at [59, 90] on div "Overview" at bounding box center [69, 79] width 138 height 23
